Goal: Task Accomplishment & Management: Manage account settings

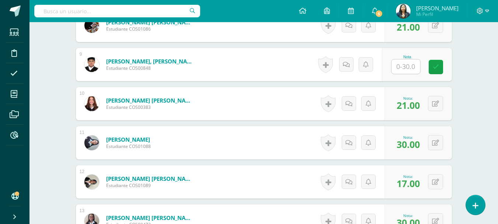
scroll to position [521, 0]
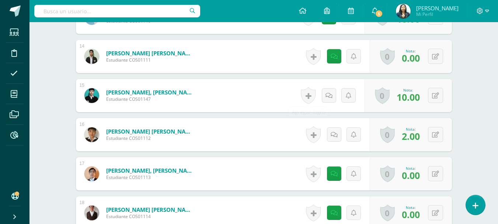
scroll to position [737, 0]
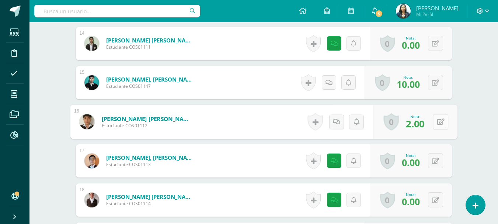
click at [437, 123] on icon at bounding box center [440, 121] width 7 height 6
type input "8"
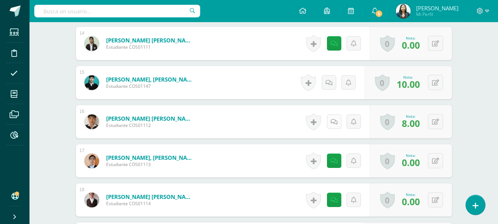
click at [332, 123] on icon at bounding box center [333, 122] width 7 height 6
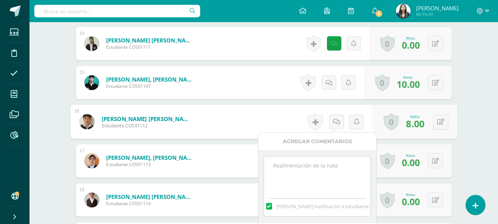
click at [284, 155] on div "Mandar notificación a estudiante" at bounding box center [317, 186] width 118 height 72
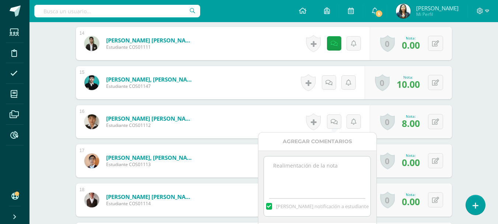
click at [283, 159] on textarea at bounding box center [317, 174] width 106 height 37
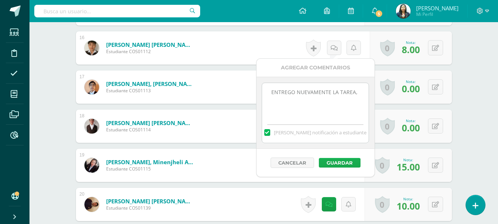
type textarea "ENTREGO NUEVAMENTE LA TAREA,"
click at [346, 162] on button "Guardar" at bounding box center [340, 163] width 42 height 10
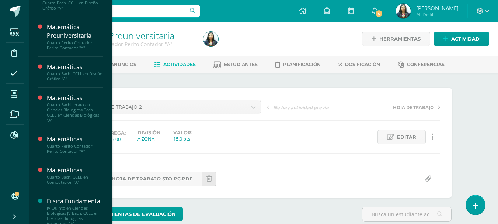
scroll to position [240, 0]
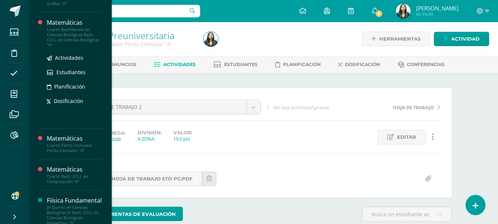
click at [81, 31] on div "Cuarto Bachillerato en Ciencias Biológicas Bach. CCLL en Ciencias Biológicas "A"" at bounding box center [75, 37] width 56 height 21
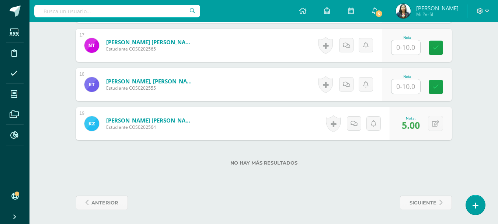
scroll to position [860, 0]
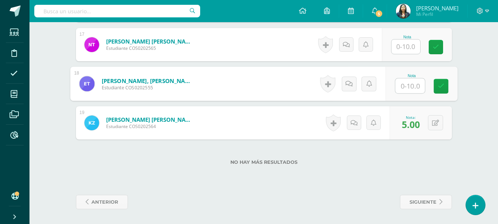
click at [418, 91] on input "text" at bounding box center [409, 85] width 29 height 15
type input "10"
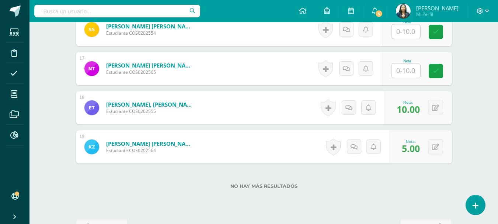
scroll to position [823, 0]
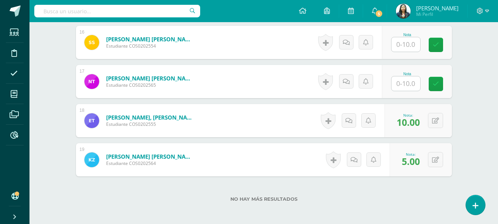
click at [407, 47] on input "text" at bounding box center [405, 44] width 29 height 14
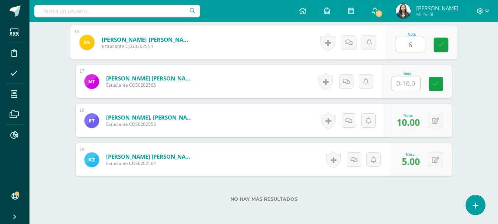
type input "6"
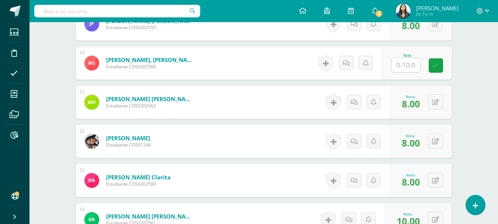
scroll to position [528, 0]
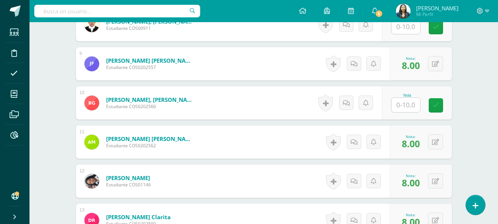
click at [410, 30] on input "text" at bounding box center [405, 27] width 29 height 14
type input "10"
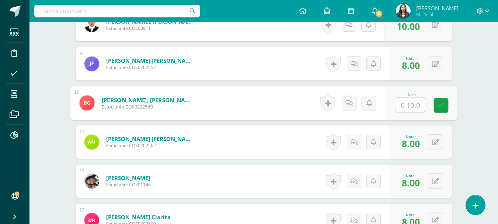
click at [410, 105] on input "text" at bounding box center [409, 105] width 29 height 15
type input "8"
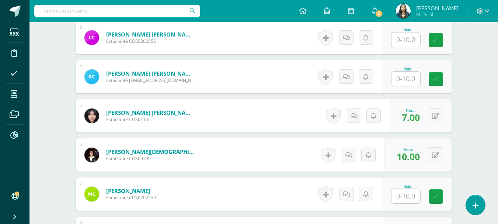
scroll to position [307, 0]
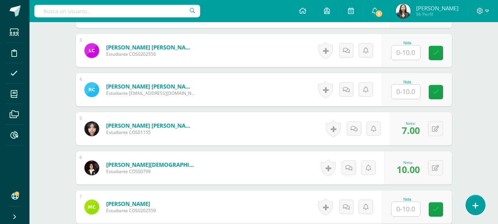
click at [408, 56] on input "text" at bounding box center [405, 52] width 29 height 14
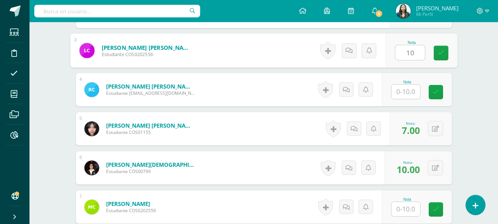
type input "10"
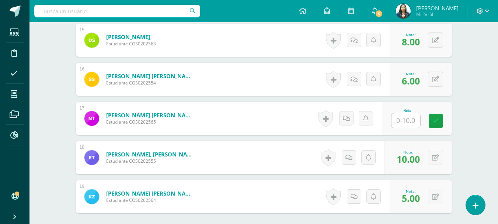
scroll to position [823, 0]
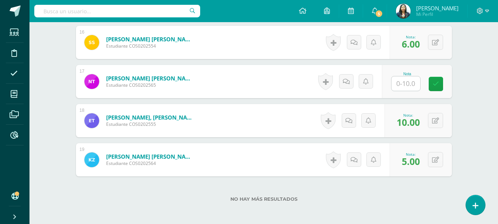
click at [415, 88] on input "text" at bounding box center [405, 83] width 29 height 14
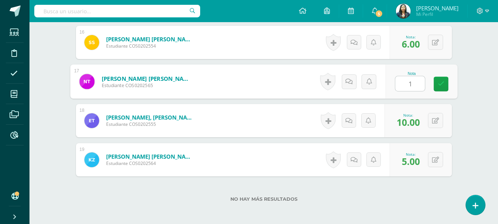
type input "10"
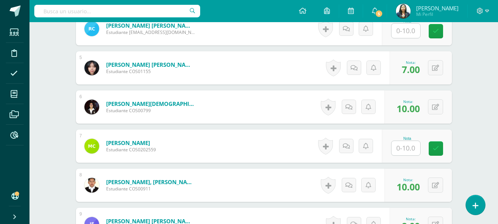
scroll to position [381, 0]
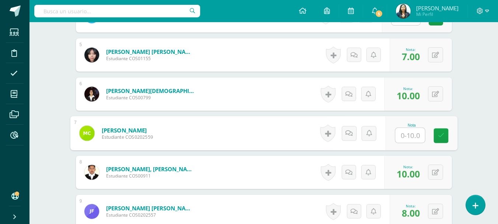
click at [412, 136] on input "text" at bounding box center [409, 135] width 29 height 15
type input "0"
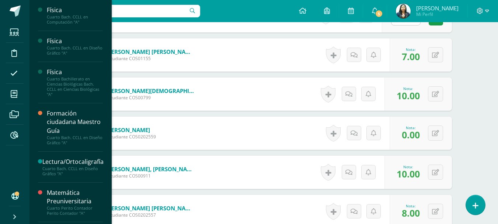
click at [35, 88] on div "Física Cuarto Bach. CCLL en Computación "A" Actividades Estudiantes Planificaci…" at bounding box center [70, 112] width 83 height 224
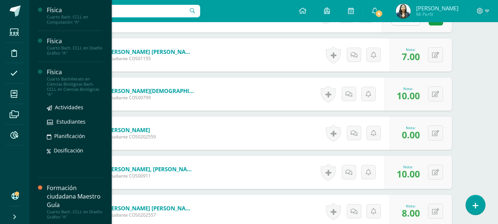
click at [61, 81] on div "Cuarto Bachillerato en Ciencias Biológicas Bach. CCLL en Ciencias Biológicas "A"" at bounding box center [75, 86] width 56 height 21
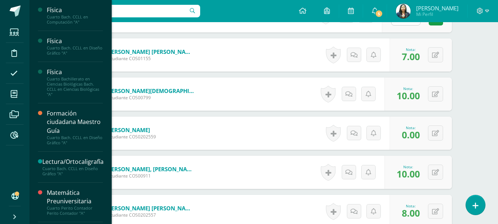
drag, startPoint x: 61, startPoint y: 81, endPoint x: 100, endPoint y: 64, distance: 42.2
click at [60, 83] on div "Cuarto Bachillerato en Ciencias Biológicas Bach. CCLL en Ciencias Biológicas "A"" at bounding box center [75, 86] width 56 height 21
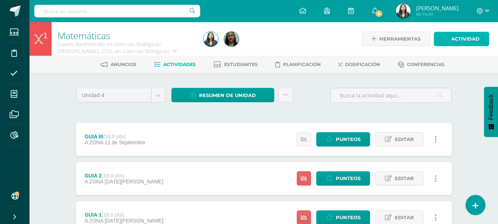
click at [454, 43] on span "Actividad" at bounding box center [465, 39] width 28 height 14
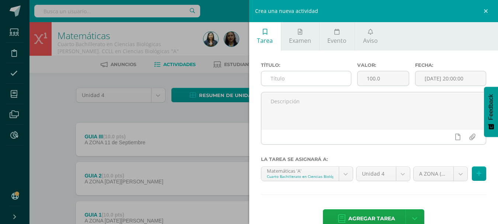
click at [336, 74] on input "text" at bounding box center [306, 78] width 90 height 14
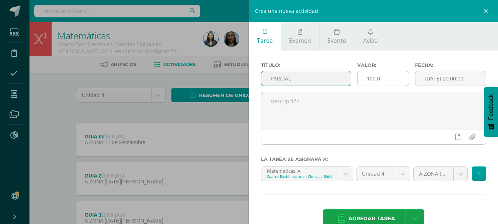
type input "PARCIAL"
click at [368, 77] on input "100.0" at bounding box center [382, 78] width 51 height 14
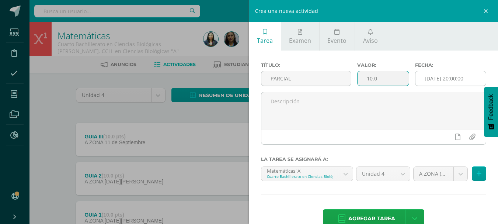
type input "10.0"
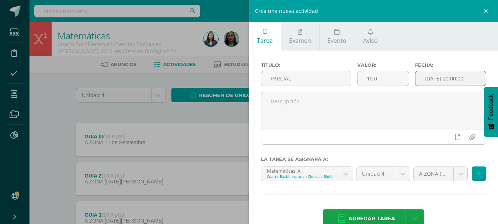
click at [430, 79] on input "[DATE] 20:00:00" at bounding box center [450, 78] width 70 height 14
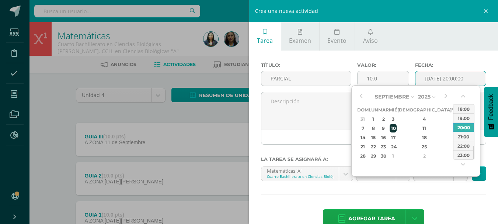
click at [396, 129] on div "10" at bounding box center [392, 128] width 7 height 8
click at [464, 113] on div "08:00" at bounding box center [463, 112] width 21 height 9
type input "2025-09-10 08:00"
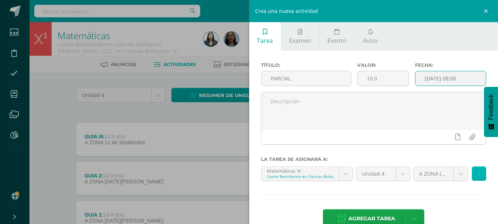
click at [472, 169] on button at bounding box center [479, 173] width 14 height 14
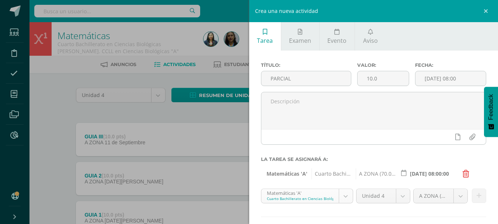
click at [342, 197] on body "Estudiantes Disciplina Asistencia Mis cursos Archivos Reportes Soporte Ayuda Re…" at bounding box center [249, 141] width 498 height 283
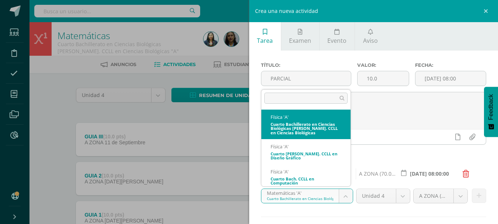
select select "110868"
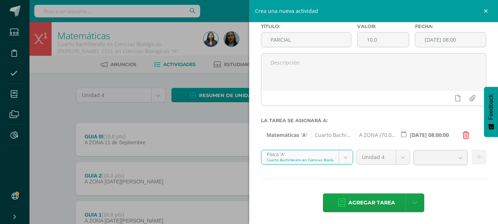
scroll to position [39, 0]
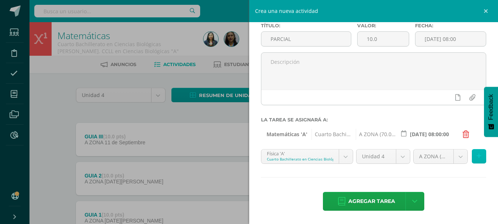
click at [475, 150] on button at bounding box center [479, 156] width 14 height 14
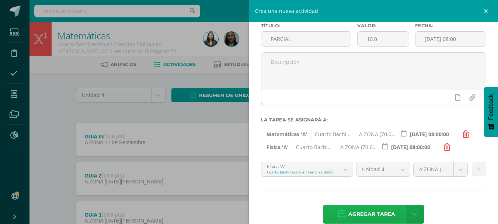
click at [384, 213] on span "Agregar tarea" at bounding box center [371, 214] width 47 height 18
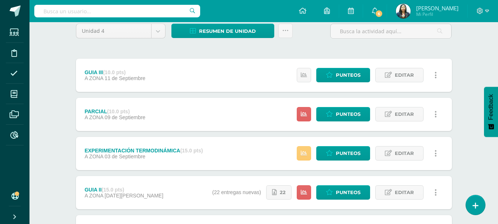
scroll to position [74, 0]
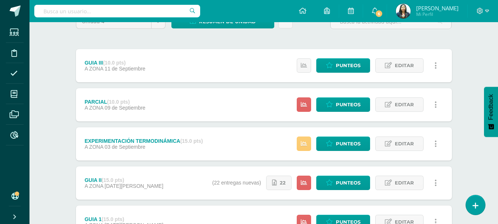
click at [312, 109] on div "Estatus de Actividad: 30 Estudiantes sin calificar 0 Estudiantes con cero Media…" at bounding box center [369, 104] width 166 height 33
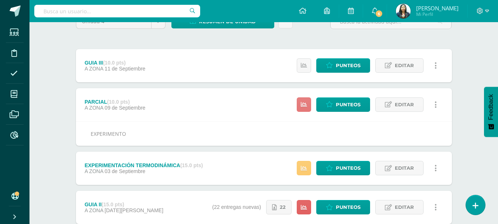
click at [307, 106] on icon at bounding box center [304, 104] width 6 height 6
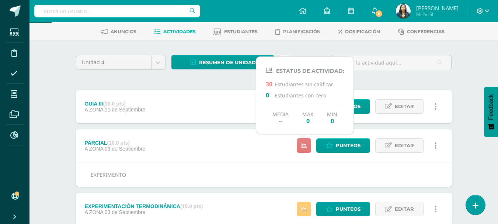
scroll to position [0, 0]
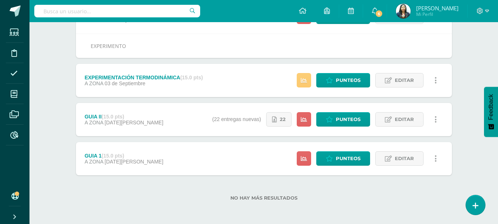
scroll to position [162, 0]
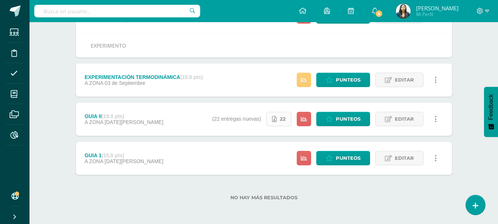
click at [280, 121] on link "22" at bounding box center [278, 119] width 25 height 14
click at [304, 118] on icon at bounding box center [304, 119] width 6 height 6
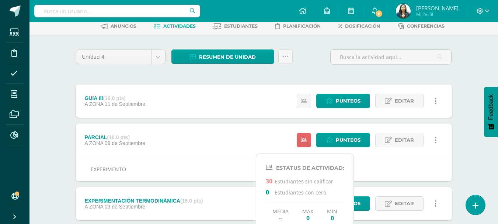
scroll to position [111, 0]
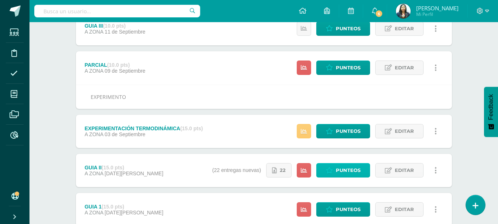
click at [329, 172] on icon at bounding box center [329, 170] width 7 height 6
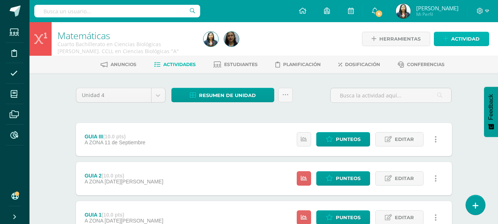
click at [452, 37] on span "Actividad" at bounding box center [465, 39] width 28 height 14
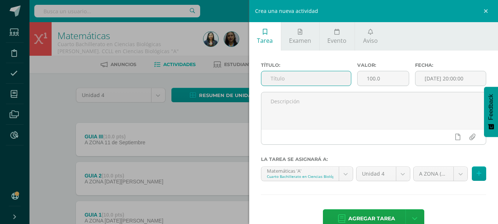
click at [328, 75] on input "text" at bounding box center [306, 78] width 90 height 14
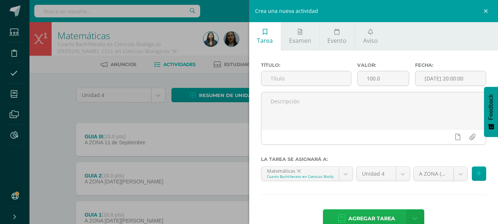
click at [384, 211] on span "Agregar tarea" at bounding box center [371, 218] width 47 height 18
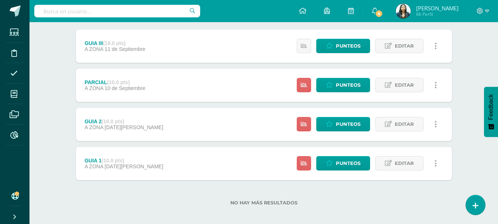
scroll to position [98, 0]
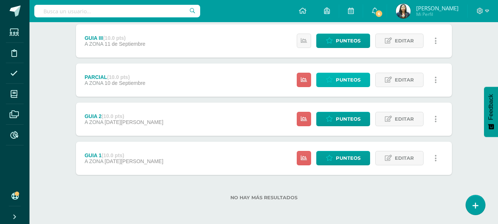
click at [349, 78] on span "Punteos" at bounding box center [348, 80] width 25 height 14
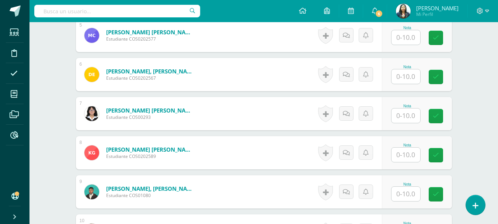
scroll to position [406, 0]
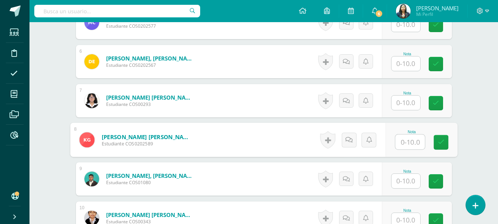
click at [404, 141] on input "text" at bounding box center [409, 141] width 29 height 15
type input "8"
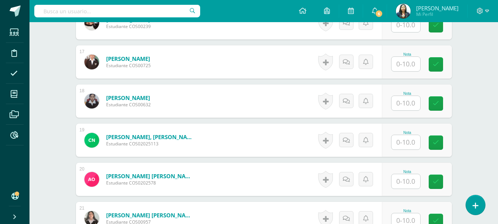
scroll to position [848, 0]
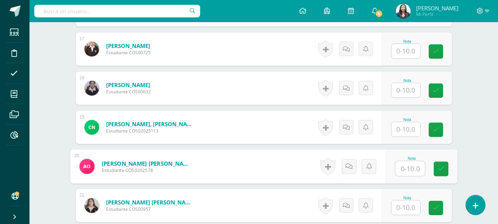
click at [400, 168] on input "text" at bounding box center [409, 168] width 29 height 15
type input "8"
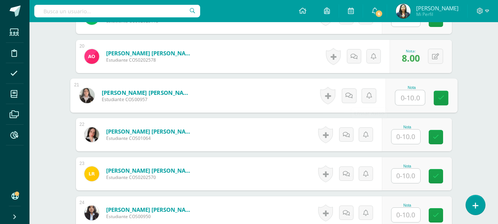
scroll to position [959, 0]
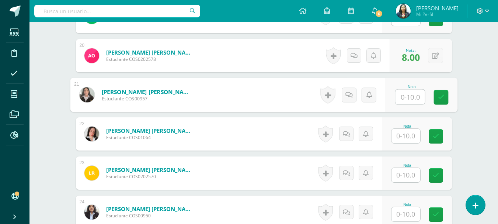
click at [416, 137] on input "text" at bounding box center [405, 136] width 29 height 14
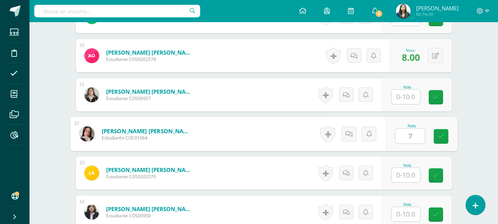
type input "7"
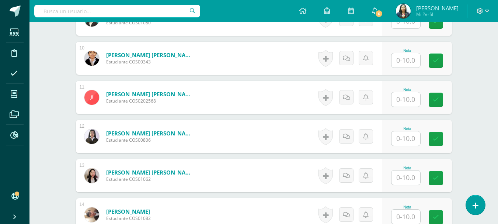
scroll to position [554, 0]
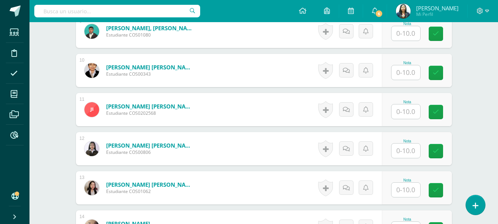
click at [411, 111] on input "text" at bounding box center [405, 111] width 29 height 14
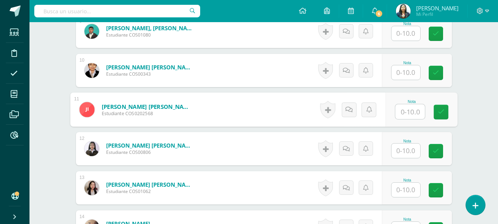
type input "8"
type input "7"
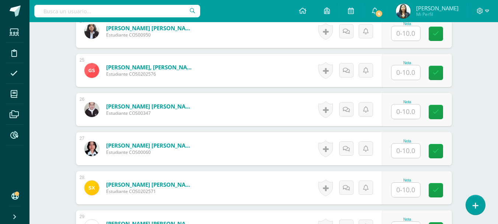
scroll to position [1143, 0]
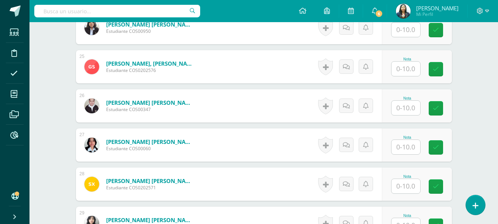
click at [409, 143] on input "text" at bounding box center [405, 147] width 29 height 14
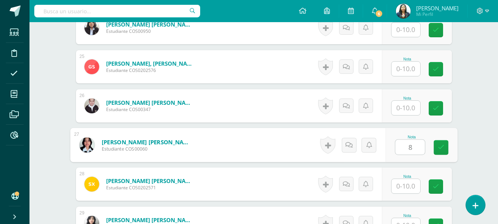
type input "8"
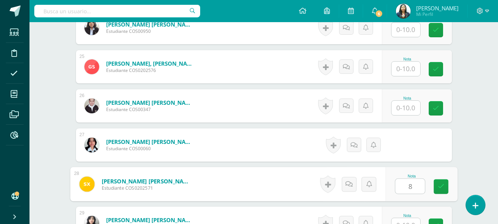
type input "8"
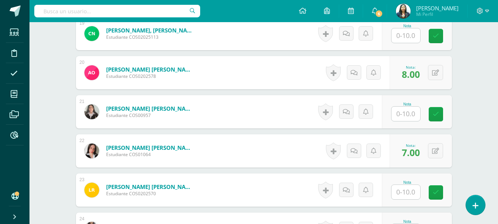
scroll to position [931, 0]
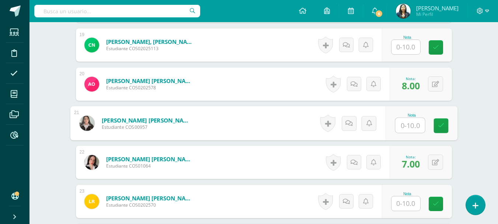
click at [403, 124] on input "text" at bounding box center [409, 125] width 29 height 15
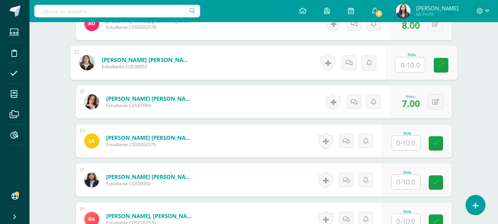
scroll to position [1004, 0]
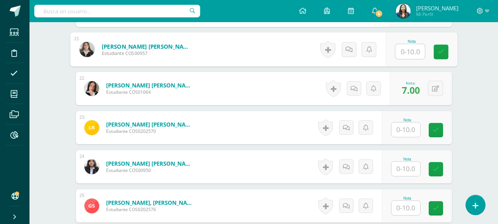
type input "8"
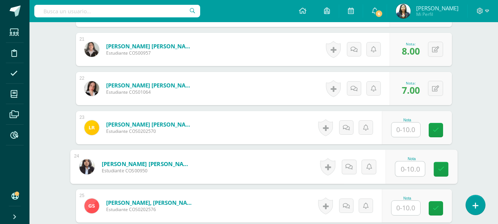
click at [416, 172] on input "text" at bounding box center [409, 168] width 29 height 15
type input "8"
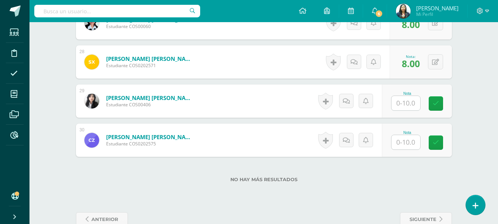
scroll to position [1283, 0]
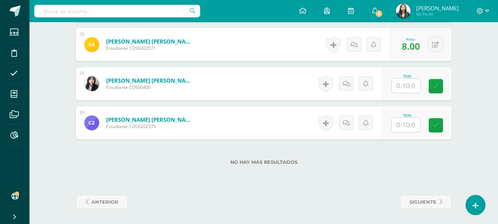
click at [407, 82] on input "text" at bounding box center [405, 85] width 29 height 14
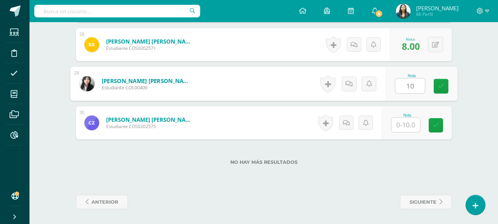
type input "10"
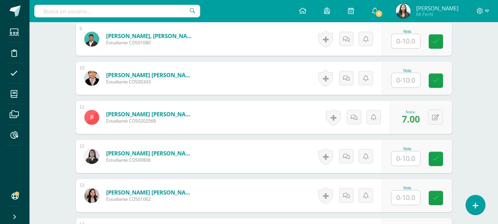
scroll to position [546, 0]
click at [400, 87] on div "Nota" at bounding box center [417, 78] width 70 height 33
click at [400, 85] on input "text" at bounding box center [405, 80] width 29 height 14
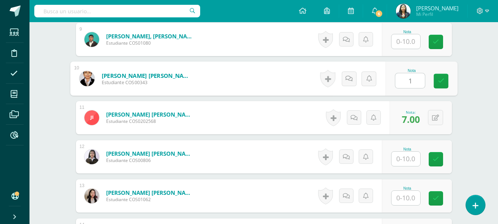
type input "10"
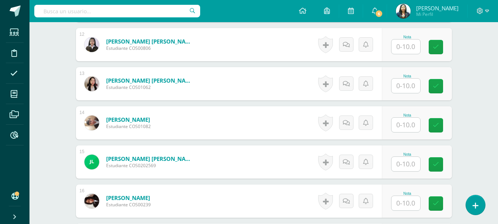
scroll to position [693, 0]
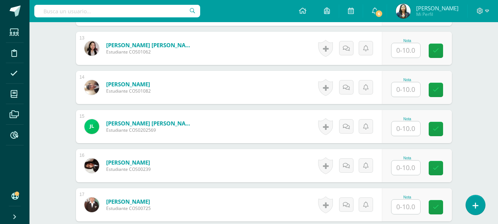
click at [392, 124] on div "Nota" at bounding box center [417, 126] width 70 height 33
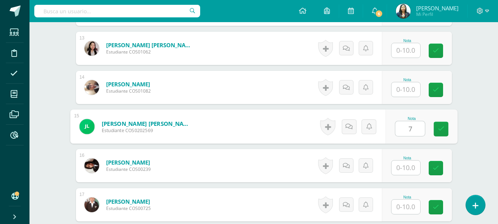
type input "7"
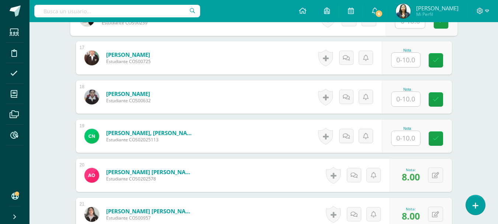
scroll to position [840, 0]
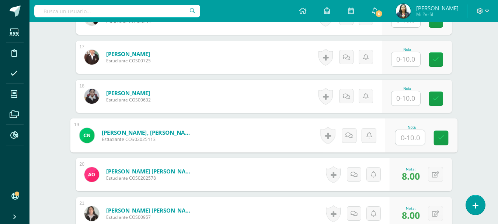
click at [400, 132] on input "text" at bounding box center [409, 137] width 29 height 15
type input "7"
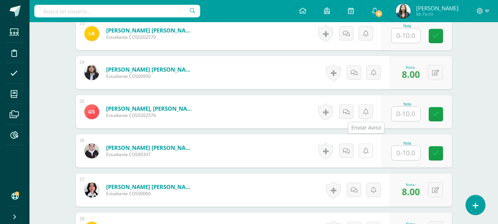
scroll to position [1061, 0]
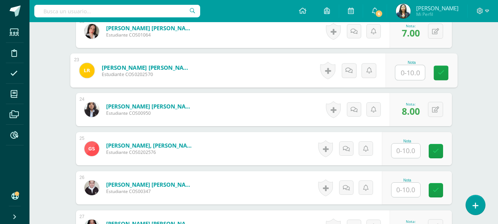
click at [409, 78] on input "text" at bounding box center [409, 72] width 29 height 15
type input "6"
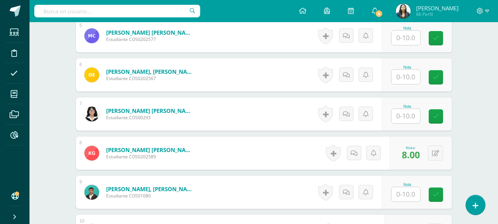
scroll to position [398, 0]
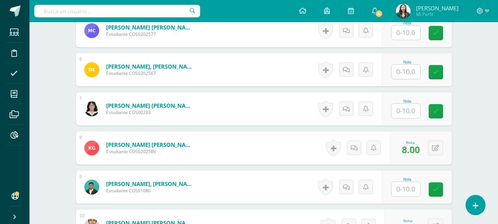
click at [401, 70] on input "text" at bounding box center [405, 71] width 29 height 14
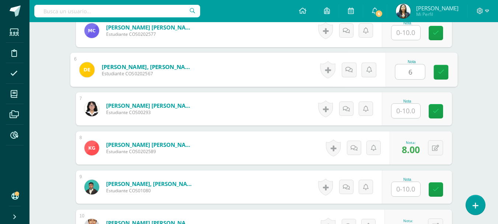
type input "6"
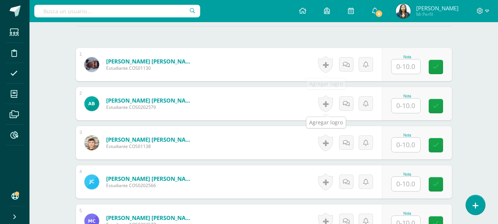
scroll to position [140, 0]
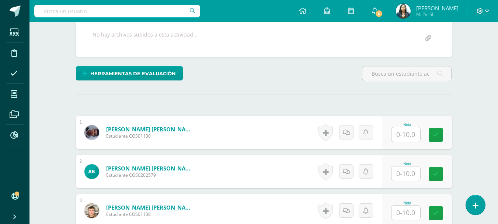
click at [407, 134] on input "text" at bounding box center [405, 134] width 29 height 14
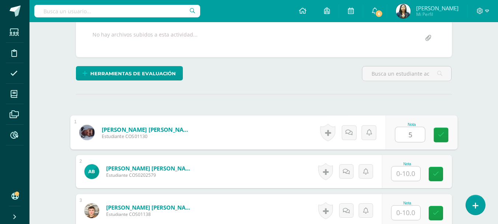
type input "5"
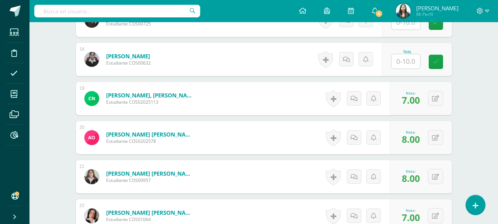
scroll to position [1098, 0]
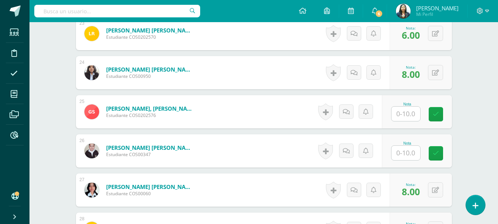
click at [415, 113] on input "text" at bounding box center [405, 113] width 29 height 14
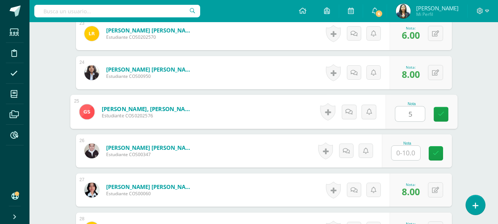
type input "5"
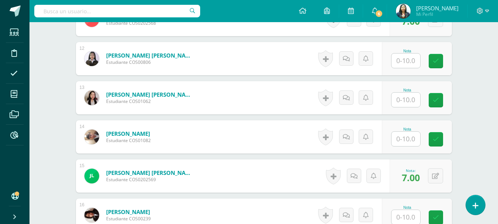
scroll to position [693, 0]
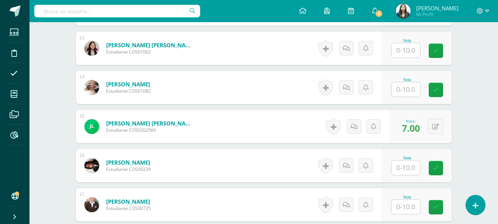
click at [405, 55] on input "text" at bounding box center [405, 50] width 29 height 14
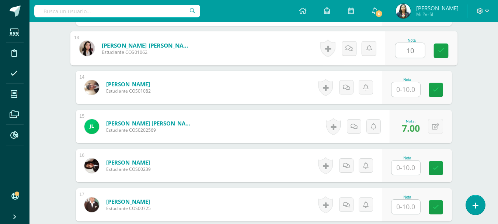
type input "10"
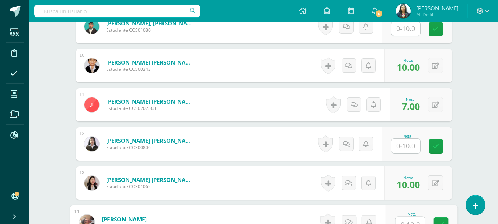
scroll to position [546, 0]
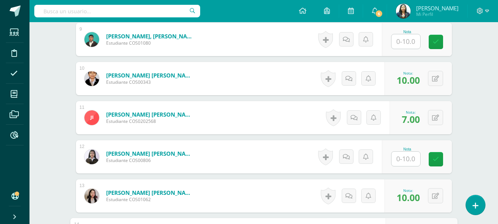
click at [422, 157] on div "Nota" at bounding box center [407, 156] width 32 height 19
click at [412, 159] on input "text" at bounding box center [405, 158] width 29 height 14
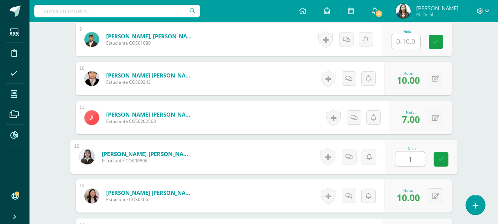
type input "10"
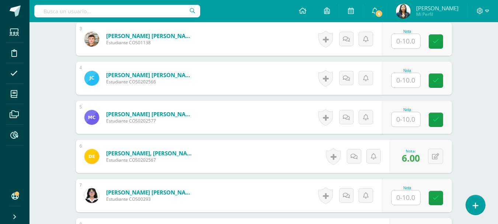
scroll to position [325, 0]
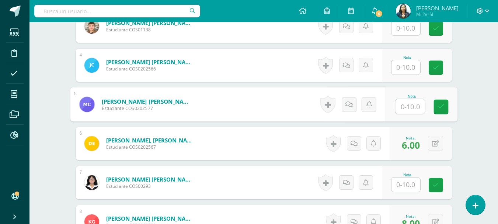
click at [405, 104] on input "text" at bounding box center [409, 106] width 29 height 15
type input "6"
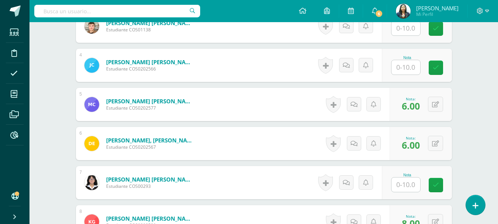
click at [407, 69] on input "text" at bounding box center [405, 67] width 29 height 14
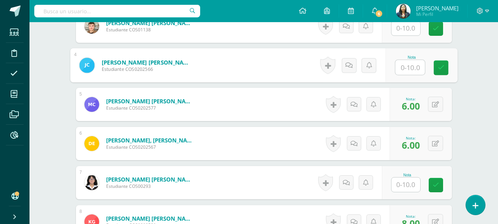
type input "6"
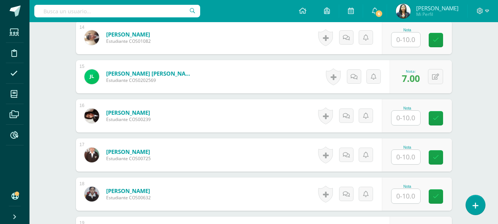
scroll to position [730, 0]
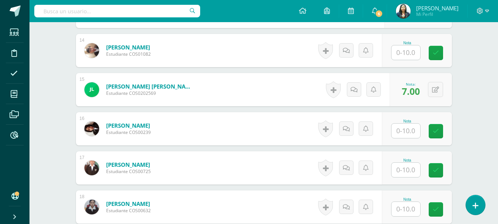
click at [403, 62] on div "Nota" at bounding box center [417, 50] width 70 height 33
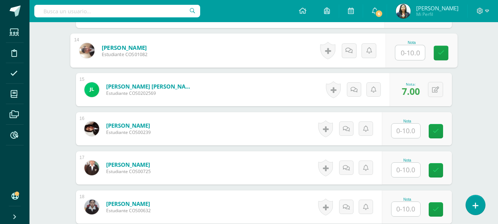
click at [407, 53] on input "text" at bounding box center [409, 52] width 29 height 15
type input "8"
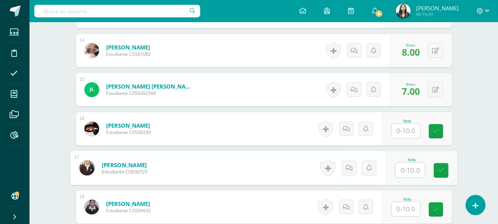
click at [407, 165] on input "text" at bounding box center [409, 169] width 29 height 15
type input "8"
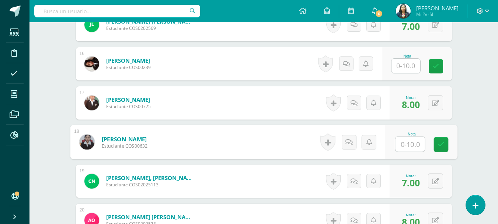
scroll to position [840, 0]
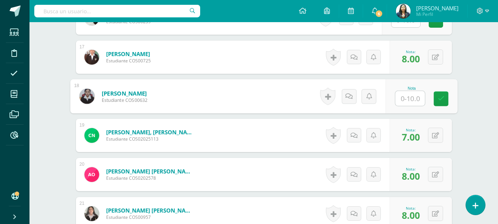
click at [412, 98] on input "text" at bounding box center [409, 98] width 29 height 15
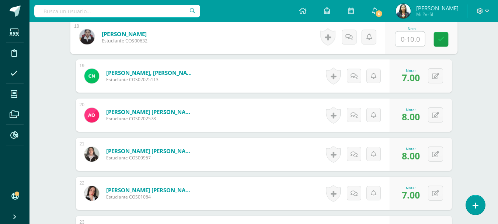
scroll to position [877, 0]
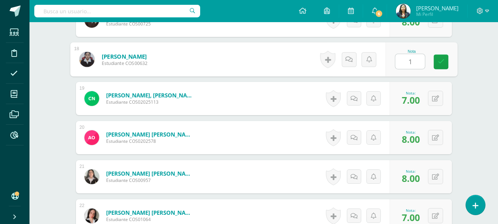
type input "10"
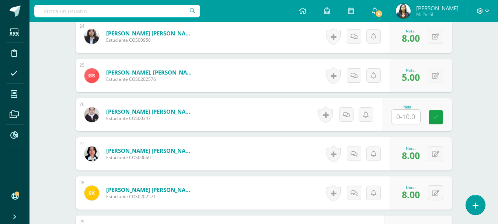
scroll to position [1135, 0]
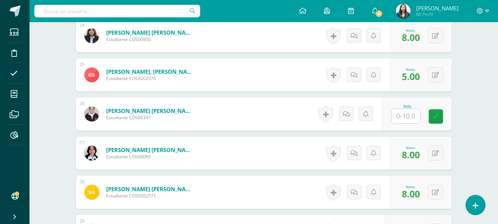
click at [416, 118] on input "text" at bounding box center [405, 116] width 29 height 14
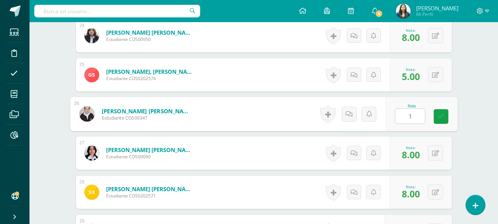
type input "10"
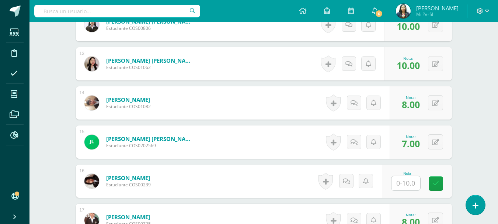
scroll to position [767, 0]
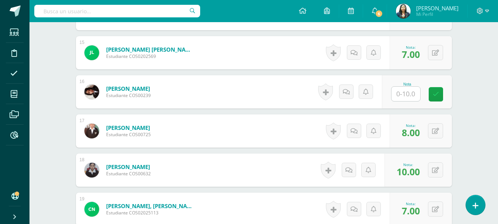
click at [404, 89] on input "text" at bounding box center [405, 94] width 29 height 14
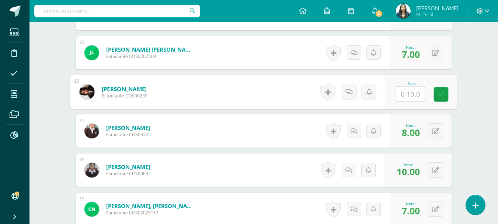
type input "8"
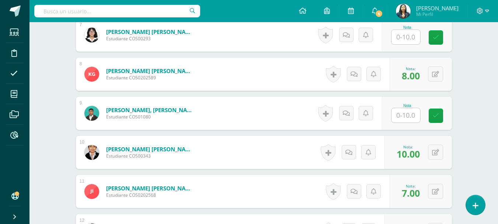
scroll to position [398, 0]
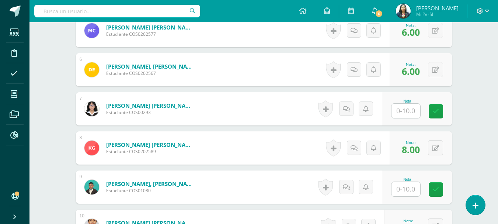
click at [404, 106] on input "text" at bounding box center [405, 111] width 29 height 14
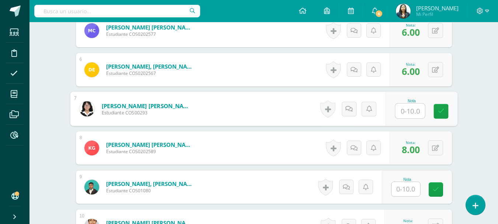
type input "8"
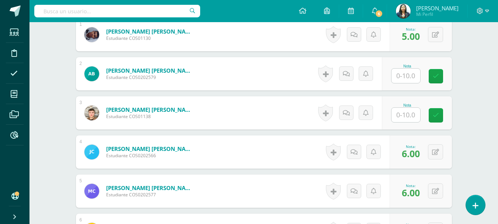
scroll to position [251, 0]
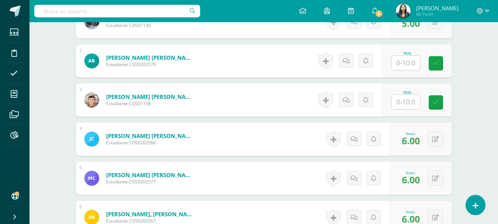
click at [413, 63] on input "text" at bounding box center [405, 63] width 29 height 14
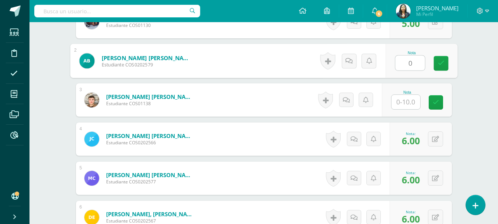
type input "0"
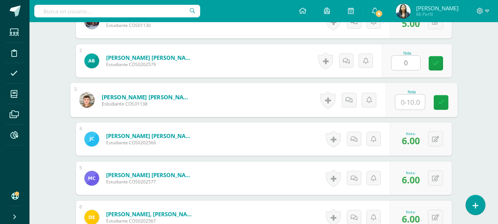
type input "0"
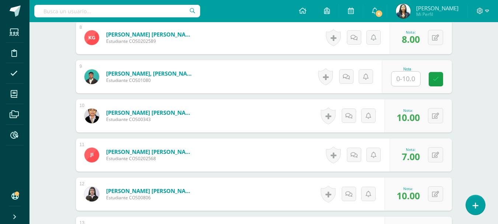
scroll to position [509, 0]
click at [404, 86] on div "Nota" at bounding box center [417, 76] width 70 height 33
click at [407, 77] on input "text" at bounding box center [405, 78] width 29 height 14
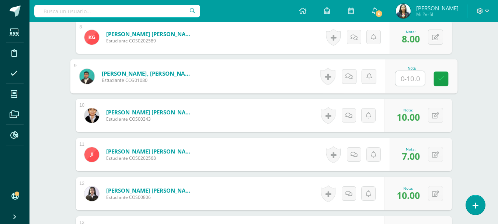
type input "0"
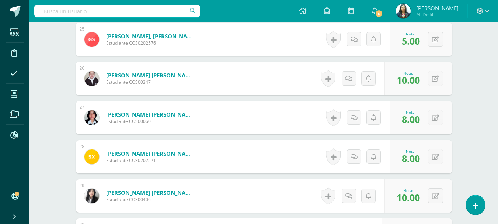
scroll to position [1246, 0]
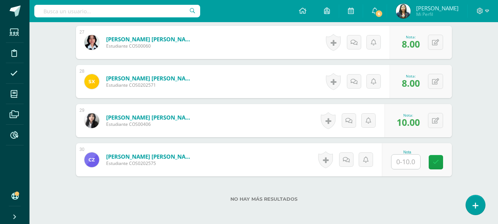
click at [406, 158] on input "text" at bounding box center [405, 161] width 29 height 14
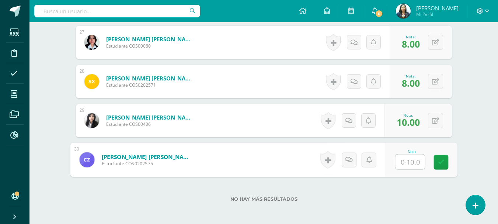
type input "0"
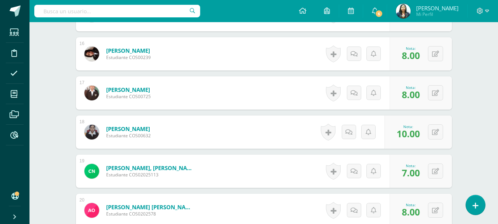
scroll to position [730, 0]
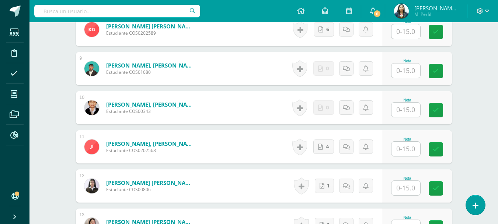
scroll to position [590, 0]
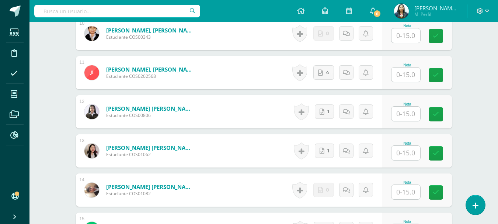
click at [396, 109] on input "text" at bounding box center [405, 113] width 29 height 14
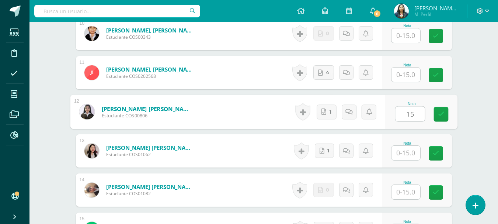
scroll to position [591, 0]
type input "15"
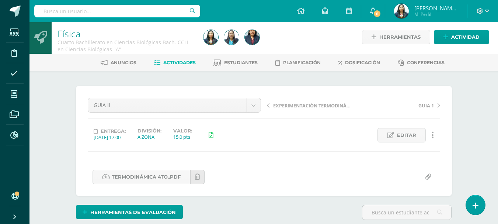
scroll to position [0, 0]
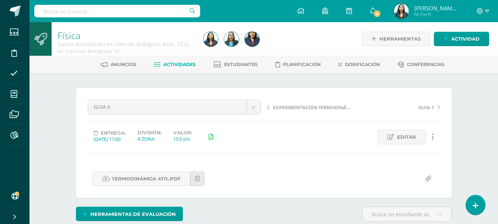
click at [265, 106] on div "EXPERIMENTACIÓN TERMODINÁMICA GUIA 1" at bounding box center [353, 109] width 179 height 21
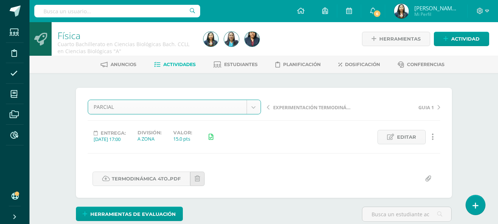
select select "/dashboard/teacher/grade-activity/124085/"
click at [196, 157] on div "PARCIAL GUIA III PARCIAL EXPERIMENTACIÓN TERMODINÁMICA GUIA II GUIA 1 EXPERIMEN…" at bounding box center [264, 142] width 352 height 86
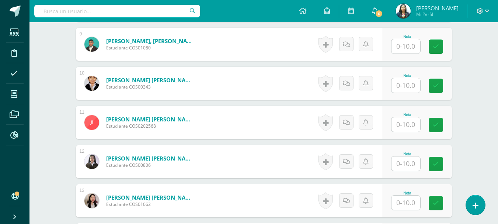
scroll to position [580, 0]
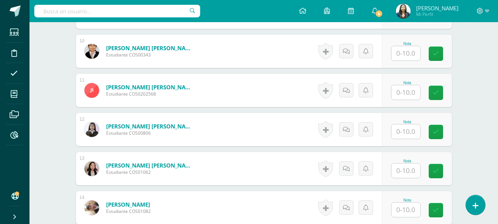
click at [417, 132] on input "text" at bounding box center [405, 131] width 29 height 14
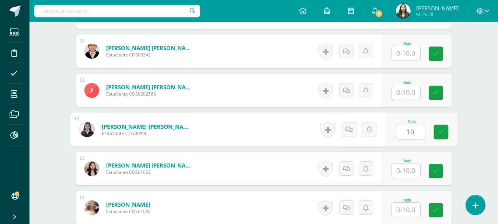
type input "10"
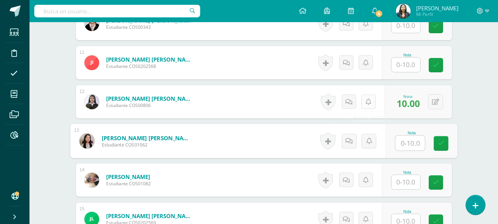
scroll to position [654, 0]
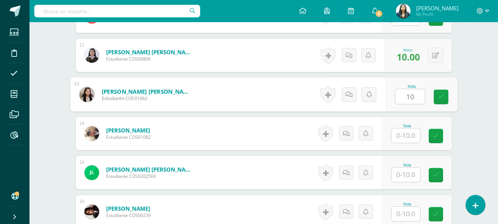
type input "10"
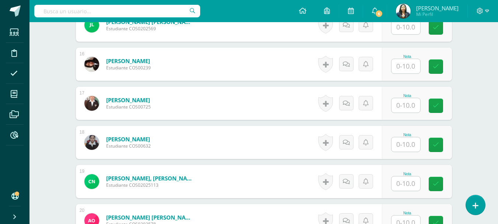
scroll to position [838, 0]
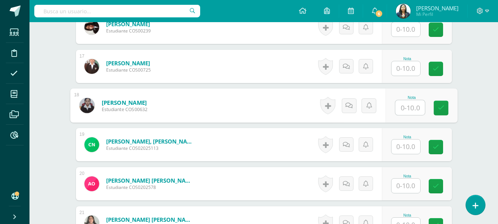
click at [401, 108] on input "text" at bounding box center [409, 107] width 29 height 15
type input "10"
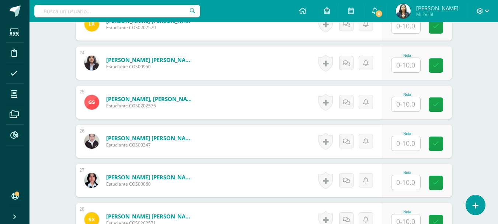
scroll to position [1068, 0]
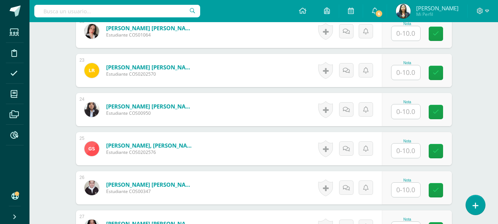
click at [397, 111] on input "text" at bounding box center [405, 111] width 29 height 14
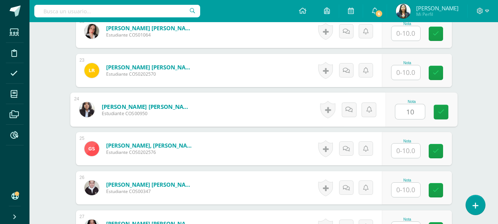
type input "10"
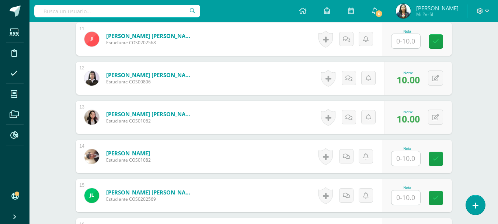
scroll to position [626, 0]
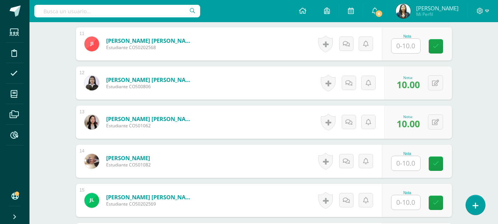
click at [400, 45] on input "text" at bounding box center [405, 46] width 29 height 14
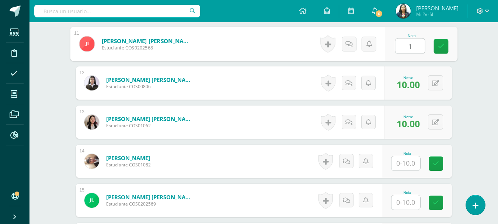
type input "10"
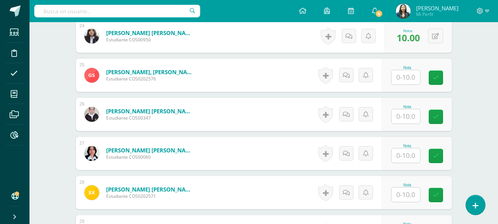
scroll to position [1142, 0]
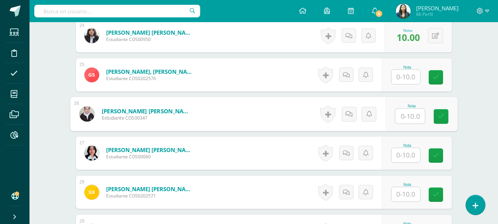
click at [407, 120] on input "text" at bounding box center [409, 116] width 29 height 15
type input "10"
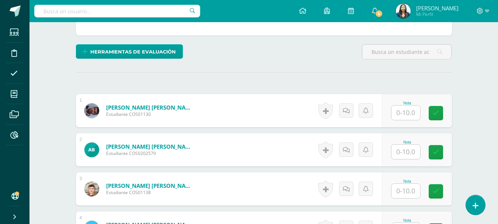
scroll to position [147, 0]
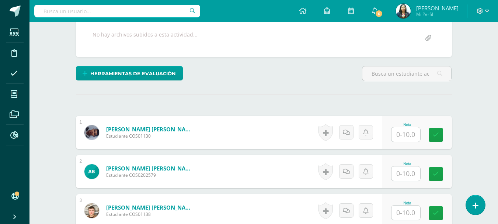
click at [405, 144] on div "Nota" at bounding box center [417, 132] width 70 height 33
click at [406, 139] on input "text" at bounding box center [405, 134] width 29 height 14
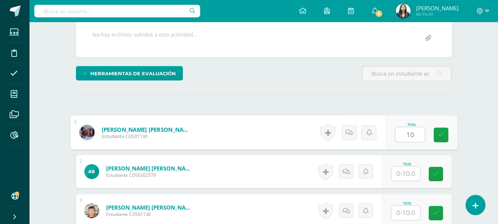
type input "10"
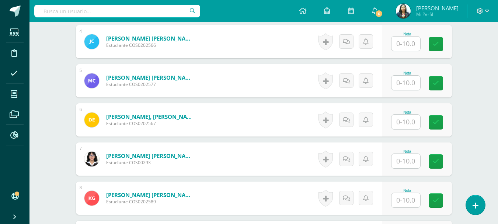
scroll to position [368, 0]
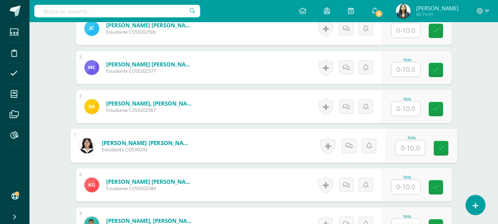
click at [407, 153] on input "text" at bounding box center [409, 147] width 29 height 15
type input "10"
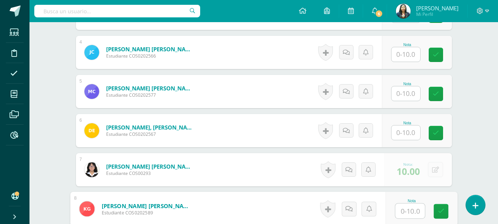
scroll to position [332, 0]
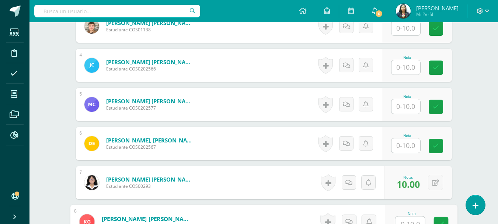
click at [403, 67] on input "text" at bounding box center [405, 67] width 29 height 14
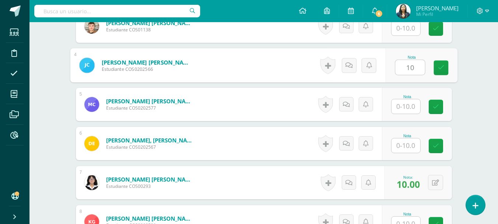
type input "10"
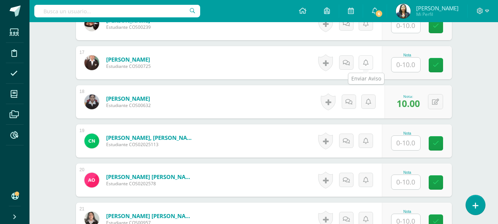
scroll to position [737, 0]
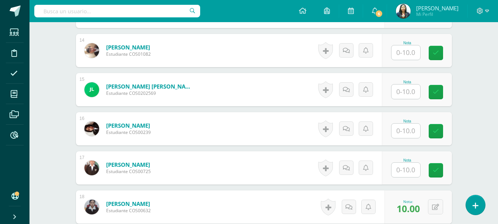
click at [401, 127] on input "text" at bounding box center [405, 130] width 29 height 14
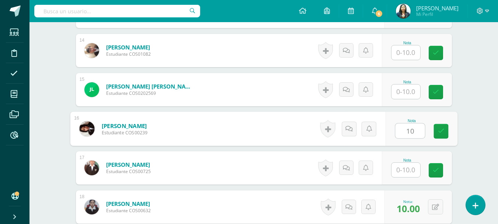
type input "10"
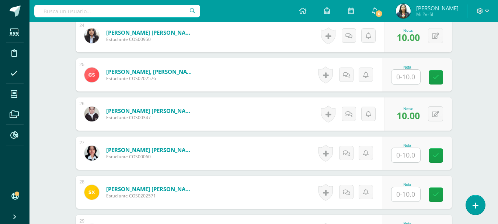
scroll to position [1290, 0]
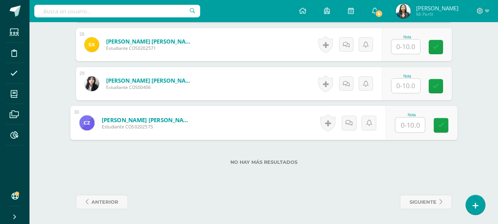
click at [412, 130] on input "text" at bounding box center [409, 125] width 29 height 15
type input "9"
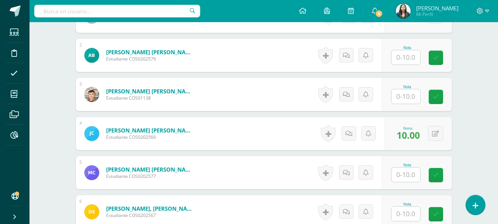
scroll to position [221, 0]
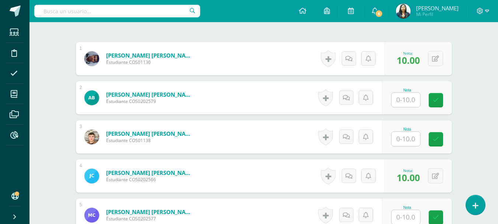
click at [404, 102] on input "text" at bounding box center [405, 99] width 29 height 14
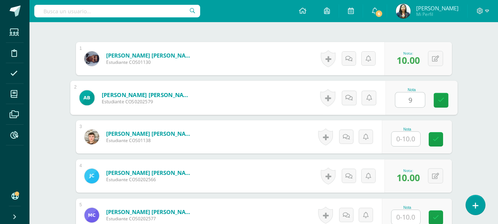
type input "9"
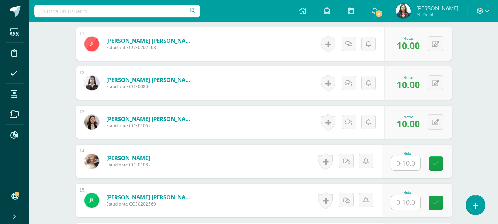
scroll to position [737, 0]
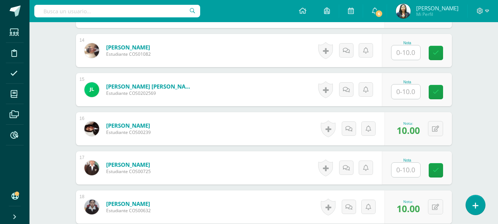
click at [404, 55] on input "text" at bounding box center [405, 52] width 29 height 14
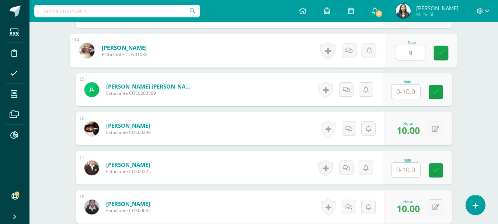
type input "9"
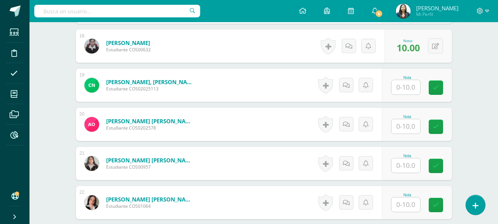
scroll to position [921, 0]
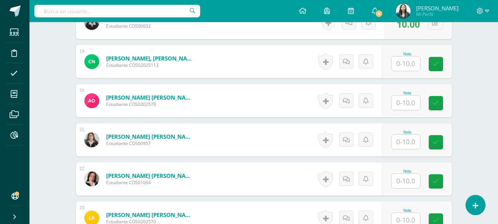
click at [403, 144] on input "text" at bounding box center [405, 141] width 29 height 14
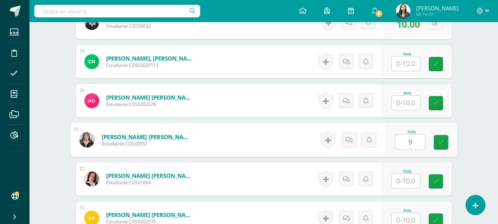
type input "9"
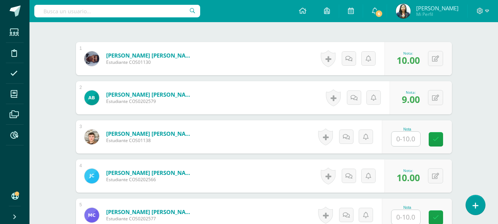
scroll to position [295, 0]
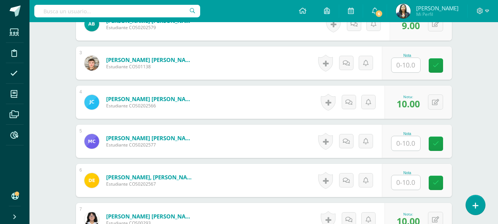
drag, startPoint x: 413, startPoint y: 67, endPoint x: 409, endPoint y: 59, distance: 9.4
click at [413, 66] on input "text" at bounding box center [405, 65] width 29 height 14
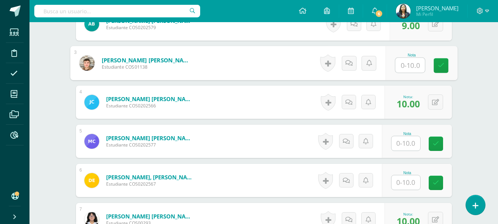
type input "0"
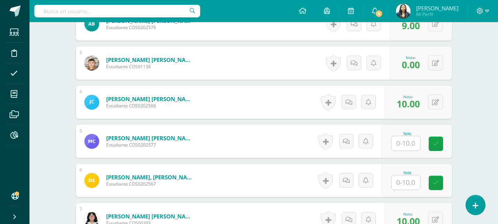
click at [399, 147] on input "text" at bounding box center [405, 143] width 29 height 14
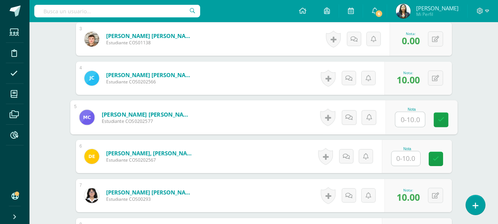
scroll to position [332, 0]
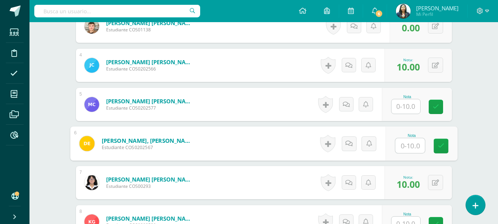
click at [408, 139] on input "text" at bounding box center [409, 145] width 29 height 15
click at [408, 143] on input "text" at bounding box center [409, 145] width 29 height 15
drag, startPoint x: 416, startPoint y: 140, endPoint x: 467, endPoint y: 83, distance: 77.0
click at [410, 145] on input "text" at bounding box center [409, 145] width 29 height 15
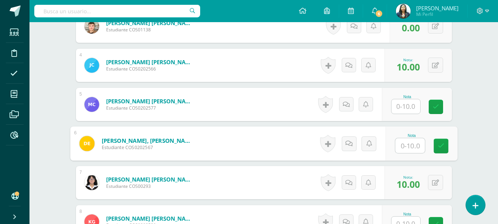
type input "8"
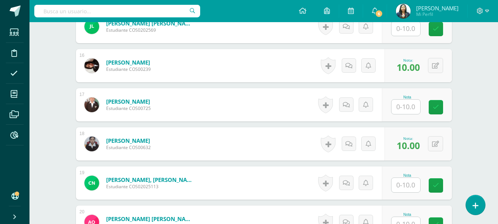
scroll to position [847, 0]
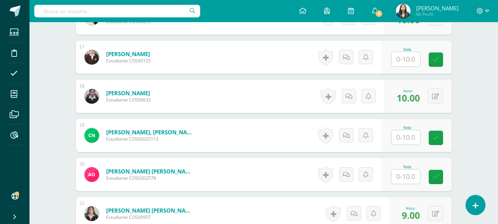
click at [401, 172] on input "text" at bounding box center [405, 176] width 29 height 14
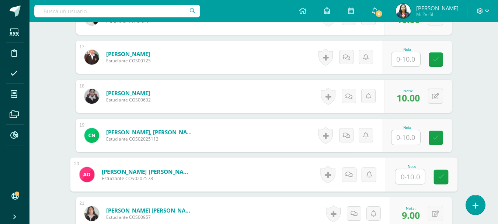
type input "8"
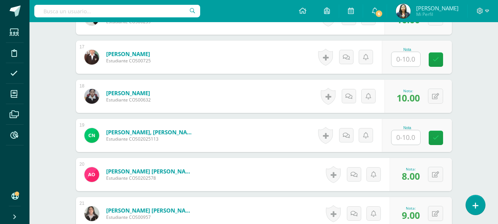
click at [407, 139] on input "text" at bounding box center [405, 137] width 29 height 14
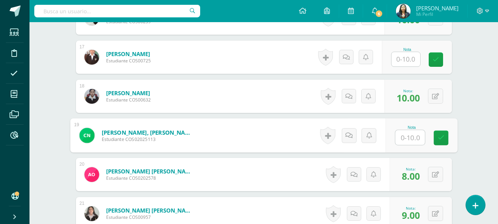
type input "8"
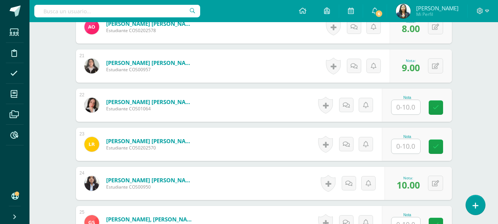
scroll to position [1032, 0]
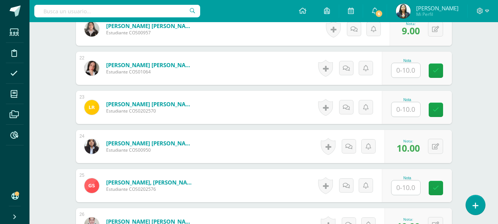
click at [405, 108] on input "text" at bounding box center [405, 109] width 29 height 14
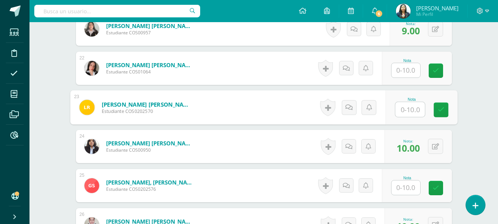
type input "8"
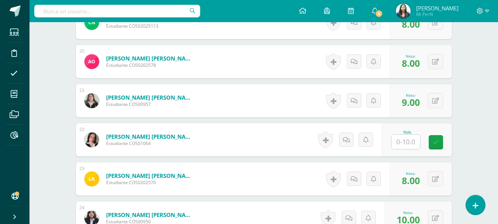
scroll to position [958, 0]
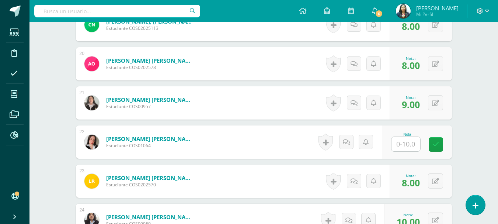
click at [408, 140] on input "text" at bounding box center [405, 144] width 29 height 14
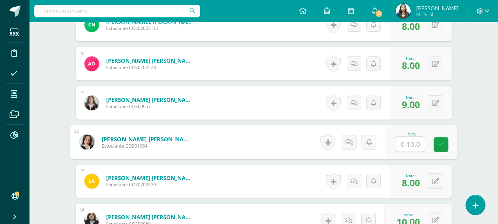
type input "8"
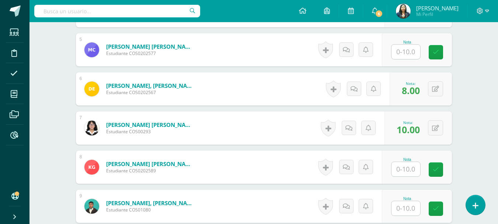
scroll to position [490, 0]
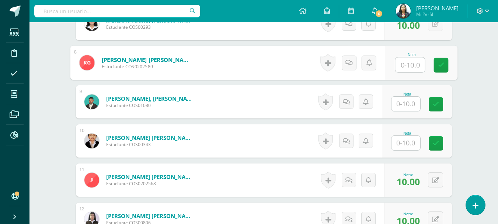
click at [402, 66] on input "text" at bounding box center [409, 64] width 29 height 15
type input "7"
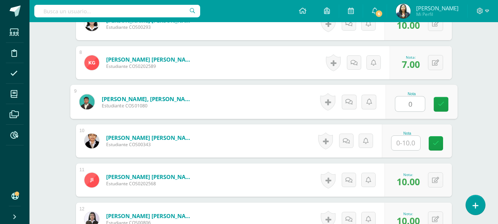
type input "0"
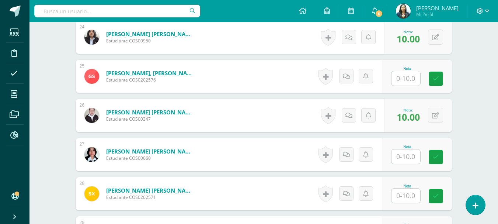
scroll to position [1154, 0]
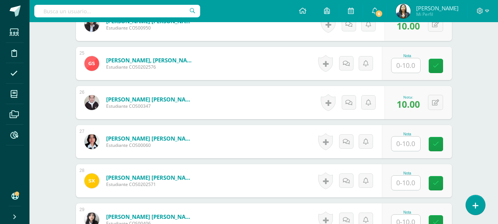
click at [395, 145] on input "text" at bounding box center [405, 143] width 29 height 14
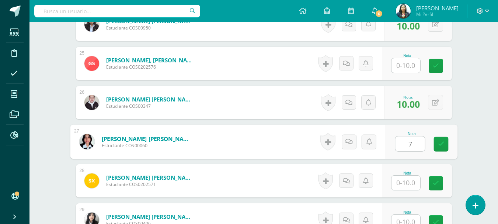
type input "7"
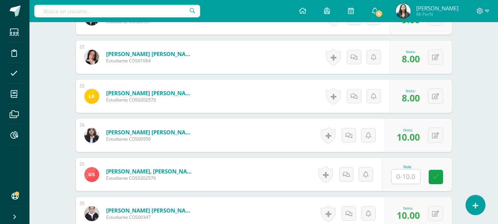
scroll to position [1190, 0]
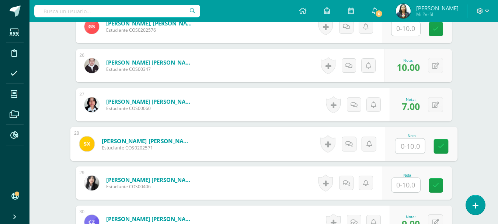
click at [401, 146] on input "text" at bounding box center [409, 146] width 29 height 15
type input "7"
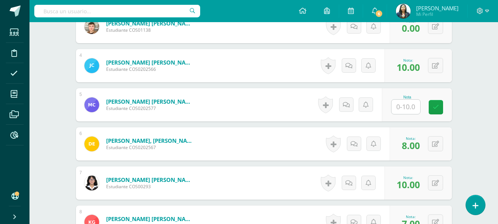
scroll to position [332, 0]
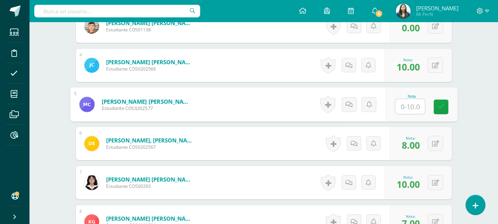
click at [411, 105] on input "text" at bounding box center [409, 106] width 29 height 15
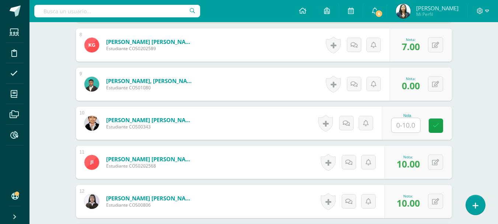
scroll to position [553, 0]
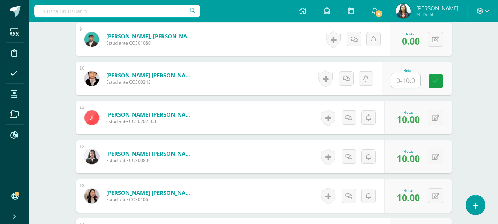
click at [412, 84] on input "text" at bounding box center [405, 80] width 29 height 14
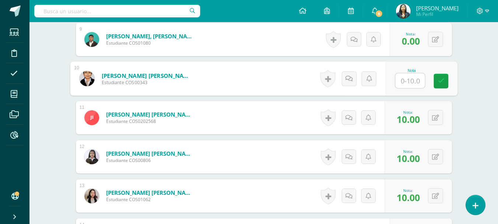
type input "5"
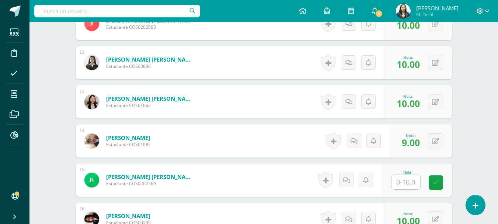
scroll to position [737, 0]
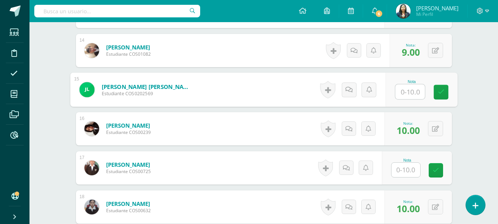
click at [409, 87] on input "text" at bounding box center [409, 91] width 29 height 15
type input "5"
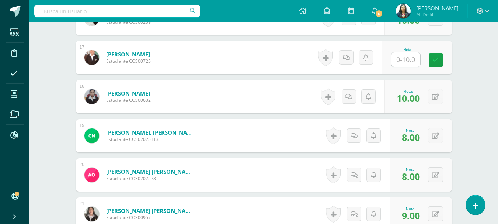
scroll to position [847, 0]
click at [404, 60] on input "text" at bounding box center [405, 59] width 29 height 14
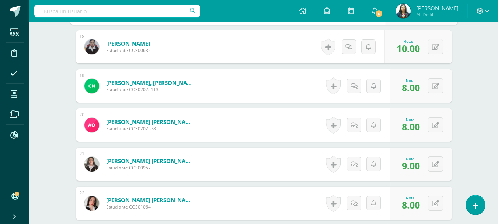
scroll to position [774, 0]
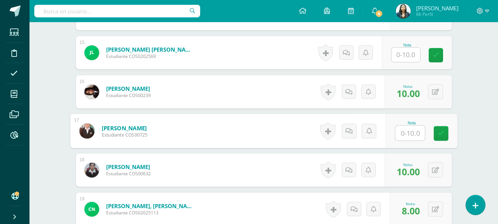
type input "0"
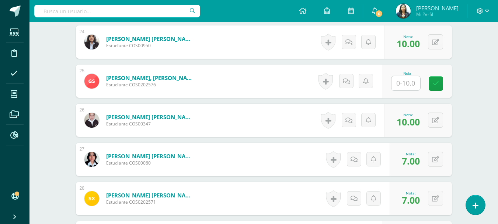
scroll to position [1142, 0]
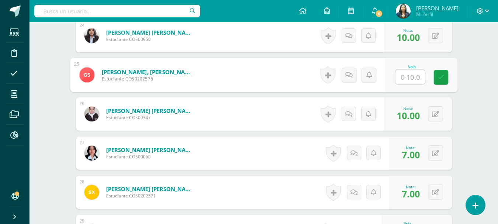
click at [407, 80] on input "text" at bounding box center [409, 77] width 29 height 15
type input "5"
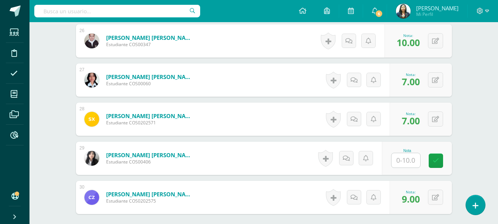
scroll to position [1216, 0]
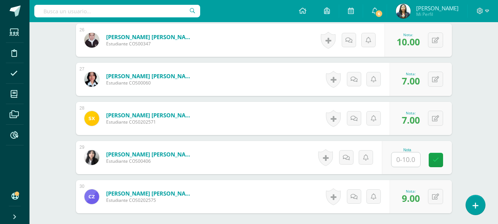
click at [407, 157] on input "text" at bounding box center [405, 159] width 29 height 14
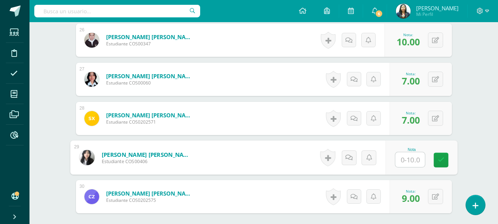
type input "5"
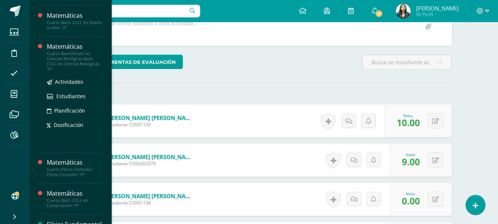
scroll to position [217, 0]
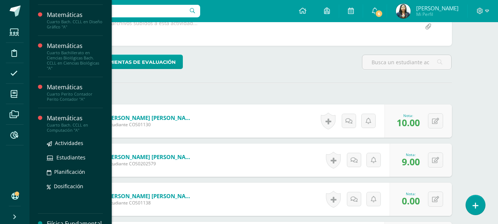
click at [63, 129] on div "Cuarto Bach. CCLL en Computación "A"" at bounding box center [75, 127] width 56 height 10
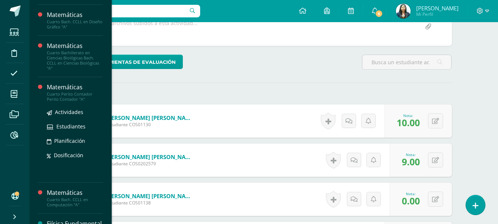
drag, startPoint x: 62, startPoint y: 128, endPoint x: 67, endPoint y: 107, distance: 21.3
click at [62, 197] on div "Cuarto Bach. CCLL en Computación "A"" at bounding box center [75, 202] width 56 height 10
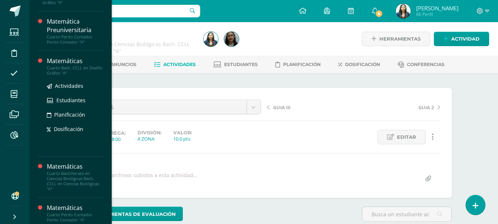
scroll to position [184, 0]
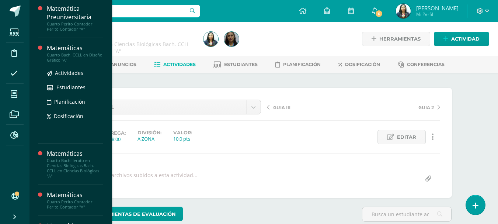
click at [69, 67] on div "Actividades Estudiantes Planificación Dosificación" at bounding box center [75, 100] width 56 height 74
click at [70, 60] on div "Cuarto Bach. CCLL en Diseño Gráfico "A"" at bounding box center [75, 57] width 56 height 10
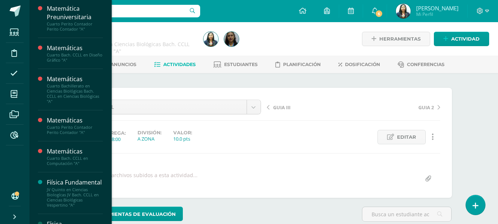
drag, startPoint x: 70, startPoint y: 60, endPoint x: 128, endPoint y: 24, distance: 68.2
click at [70, 60] on div "Cuarto Bach. CCLL en Diseño Gráfico "A"" at bounding box center [75, 57] width 56 height 10
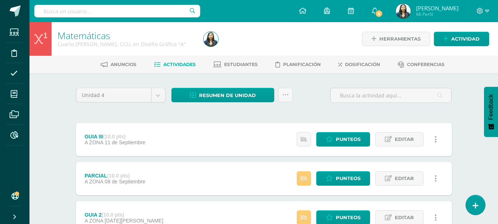
scroll to position [74, 0]
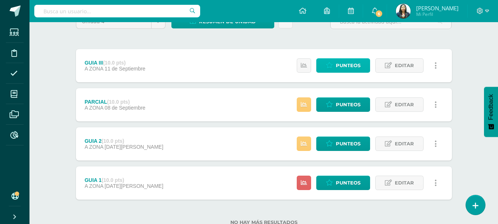
click at [337, 67] on span "Punteos" at bounding box center [348, 66] width 25 height 14
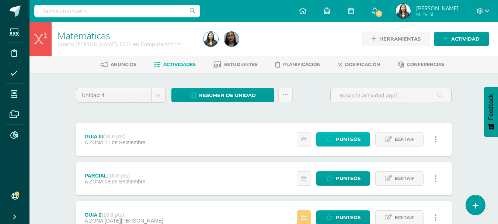
click at [348, 133] on span "Punteos" at bounding box center [348, 139] width 25 height 14
click at [348, 143] on span "Punteos" at bounding box center [348, 139] width 25 height 14
click at [347, 141] on span "Punteos" at bounding box center [348, 139] width 25 height 14
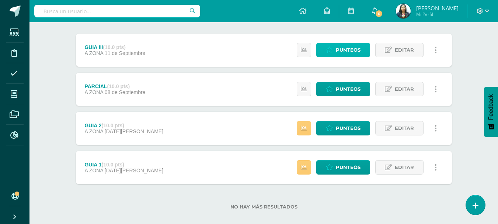
scroll to position [98, 0]
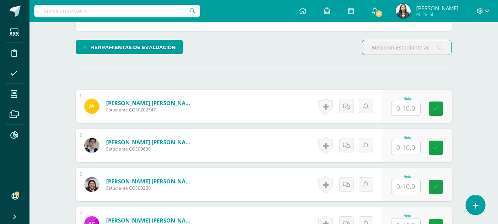
scroll to position [148, 0]
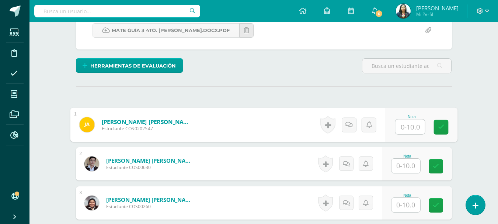
click at [414, 123] on input "text" at bounding box center [409, 126] width 29 height 15
type input "0"
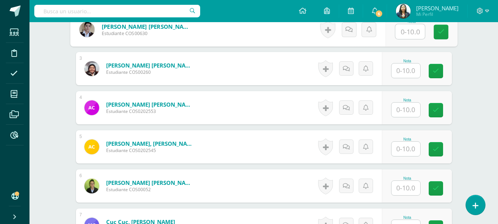
scroll to position [332, 0]
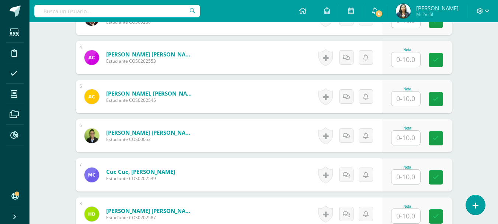
click at [393, 216] on div "Nota" at bounding box center [417, 213] width 70 height 33
type input "0"
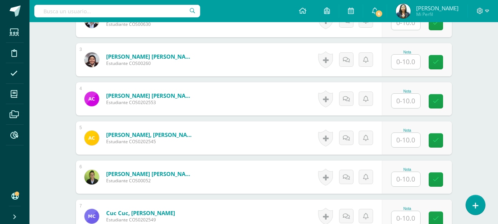
scroll to position [144, 0]
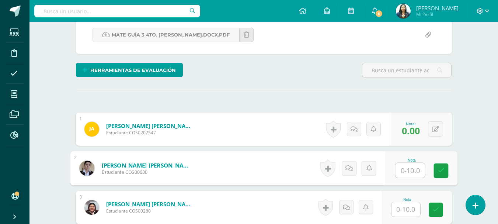
click at [399, 168] on input "text" at bounding box center [409, 170] width 29 height 15
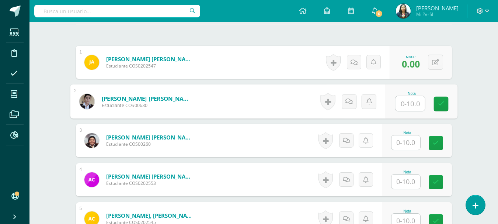
scroll to position [221, 0]
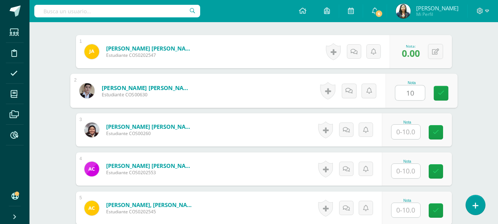
type input "10"
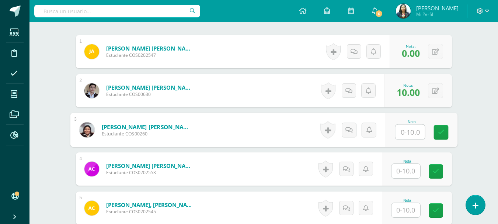
scroll to position [295, 0]
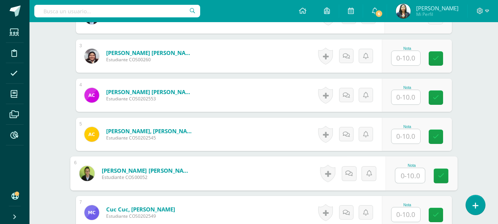
click at [404, 176] on input "text" at bounding box center [409, 175] width 29 height 15
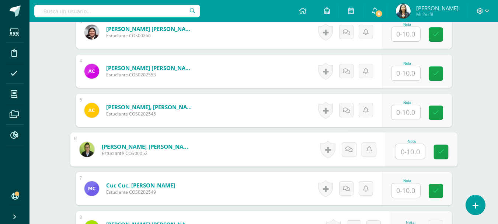
scroll to position [332, 0]
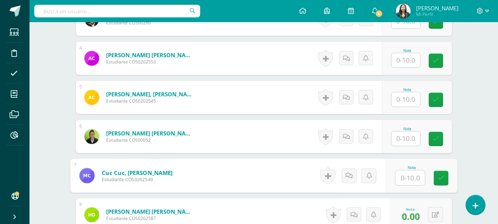
click at [409, 178] on input "text" at bounding box center [409, 177] width 29 height 15
type input "10"
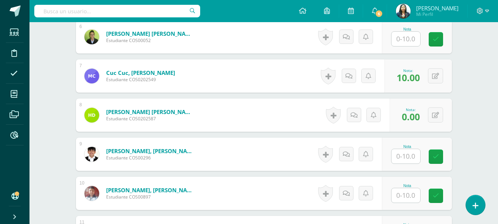
scroll to position [442, 0]
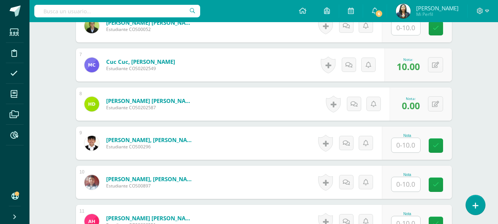
click at [407, 150] on input "text" at bounding box center [405, 145] width 29 height 14
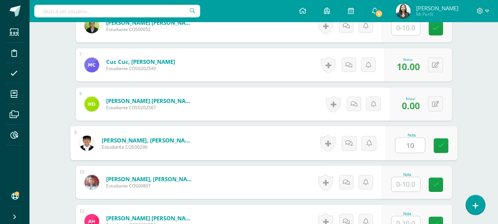
type input "10"
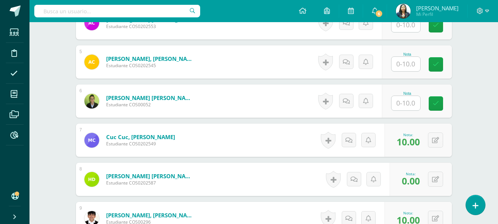
scroll to position [368, 0]
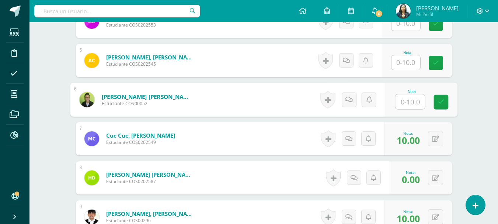
click at [409, 104] on input "text" at bounding box center [409, 101] width 29 height 15
type input "5"
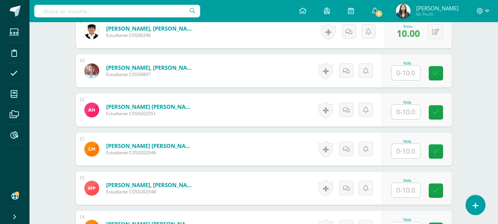
scroll to position [552, 0]
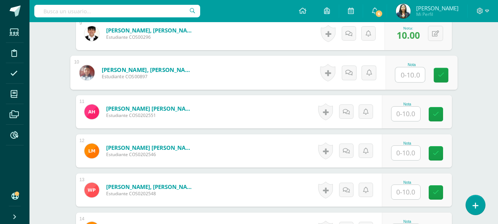
click at [412, 78] on input "text" at bounding box center [409, 74] width 29 height 15
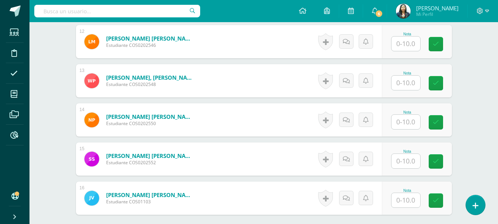
scroll to position [736, 0]
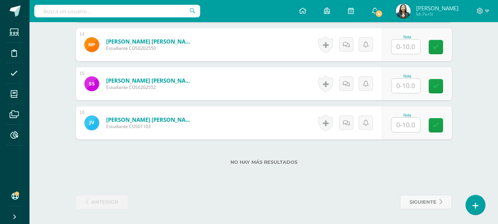
click at [406, 80] on input "text" at bounding box center [405, 85] width 29 height 14
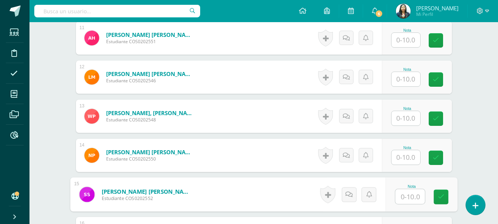
scroll to position [588, 0]
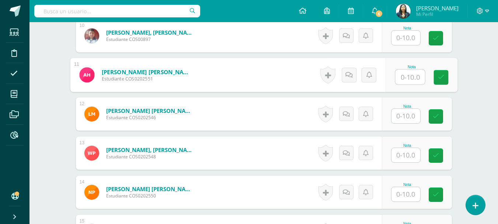
click at [416, 79] on input "text" at bounding box center [409, 77] width 29 height 15
type input "0"
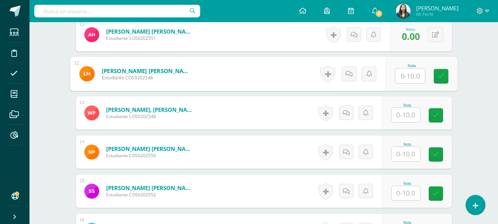
scroll to position [736, 0]
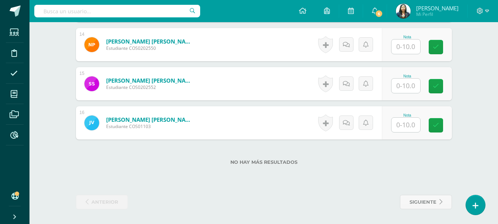
click at [413, 89] on input "text" at bounding box center [405, 85] width 29 height 14
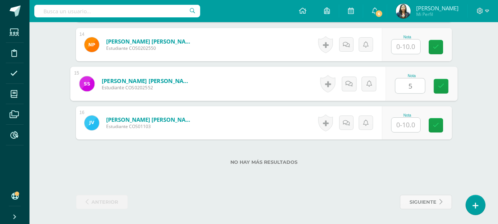
type input "5"
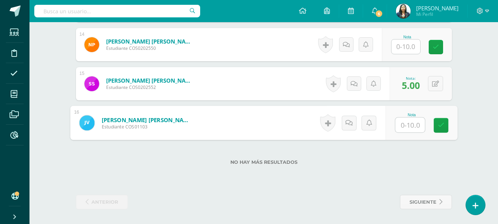
type input "0"
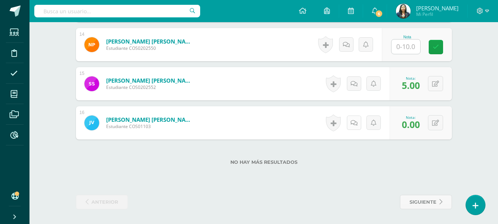
click at [356, 122] on icon at bounding box center [353, 123] width 7 height 6
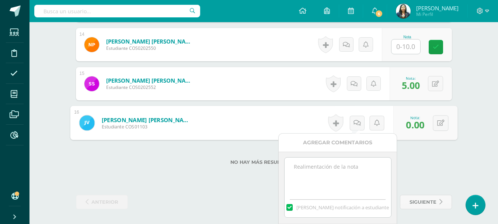
click at [351, 156] on div "[PERSON_NAME] notificación a estudiante" at bounding box center [338, 187] width 118 height 72
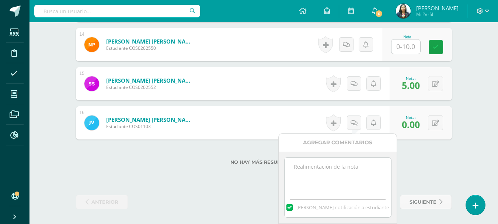
click at [346, 168] on textarea at bounding box center [337, 175] width 106 height 37
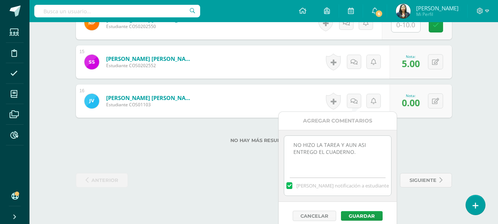
scroll to position [764, 0]
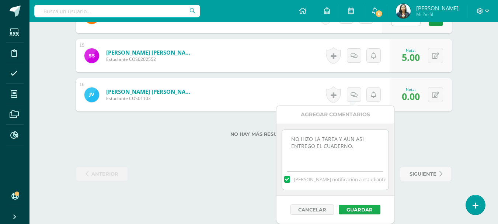
type textarea "NO HIZO LA TAREA Y AUN ASI ENTREGO EL CUADERNO."
click at [368, 209] on button "Guardar" at bounding box center [360, 209] width 42 height 10
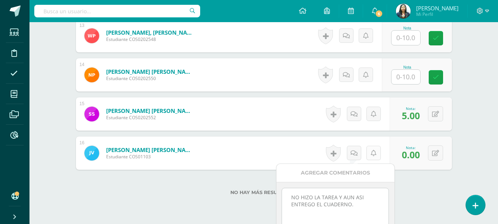
scroll to position [727, 0]
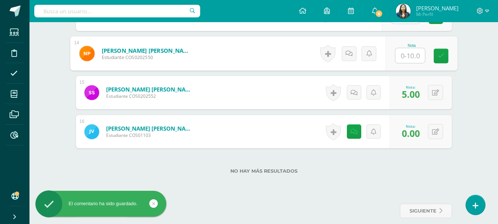
click at [403, 58] on input "text" at bounding box center [409, 55] width 29 height 15
type input "8"
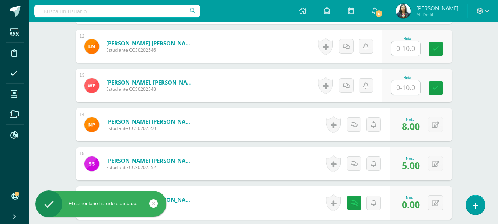
scroll to position [653, 0]
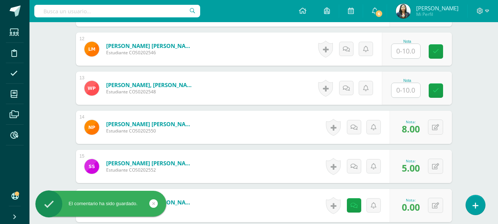
click at [399, 85] on input "text" at bounding box center [405, 90] width 29 height 14
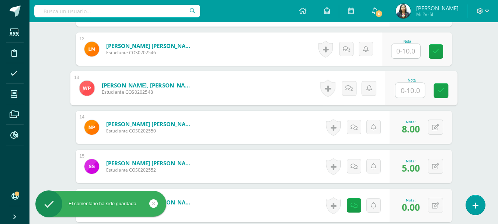
type input "8"
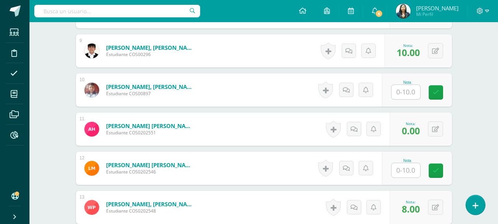
scroll to position [506, 0]
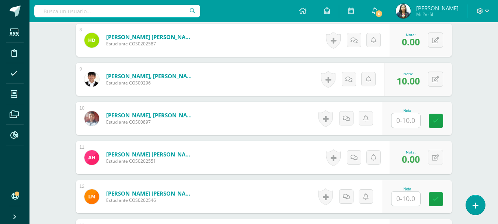
click at [399, 123] on input "text" at bounding box center [405, 120] width 29 height 14
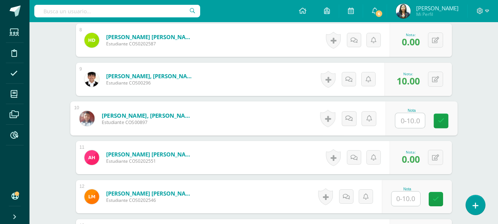
type input "0"
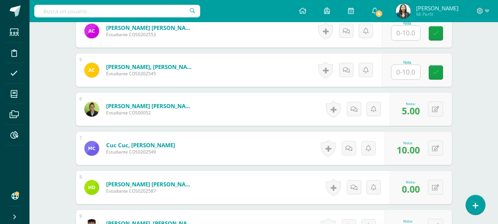
scroll to position [358, 0]
click at [411, 77] on input "text" at bounding box center [405, 72] width 29 height 14
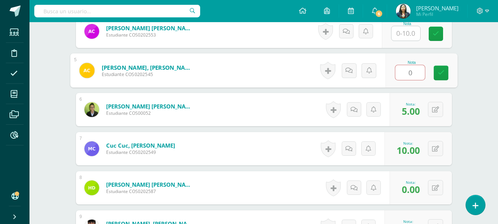
type input "8"
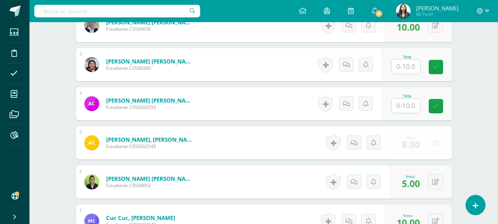
scroll to position [285, 0]
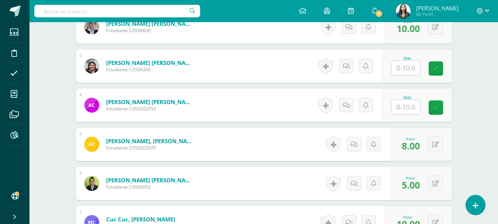
click at [411, 66] on input "text" at bounding box center [405, 68] width 29 height 14
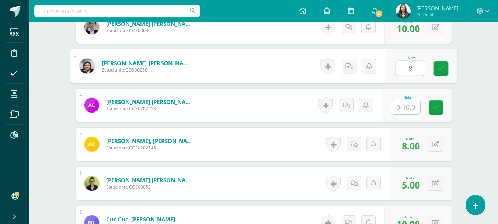
type input "8"
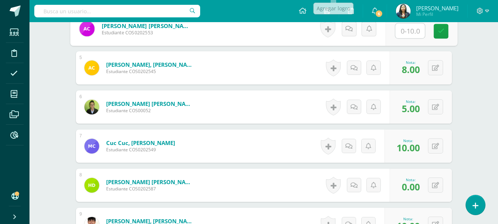
scroll to position [248, 0]
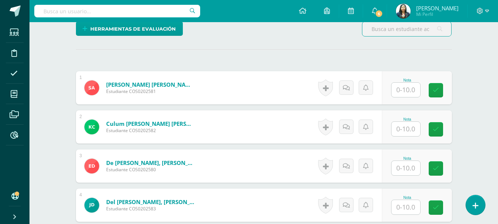
scroll to position [185, 0]
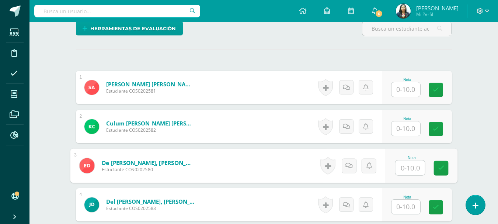
click at [400, 167] on input "text" at bounding box center [409, 167] width 29 height 15
type input "10"
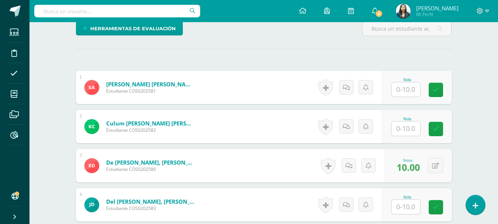
drag, startPoint x: 409, startPoint y: 96, endPoint x: 405, endPoint y: 91, distance: 6.0
click at [409, 94] on div at bounding box center [405, 89] width 29 height 15
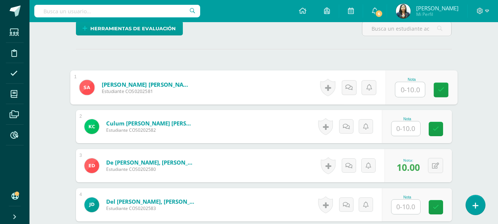
click at [405, 91] on input "text" at bounding box center [409, 89] width 29 height 15
type input "5"
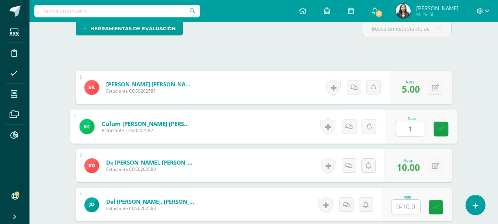
type input "10"
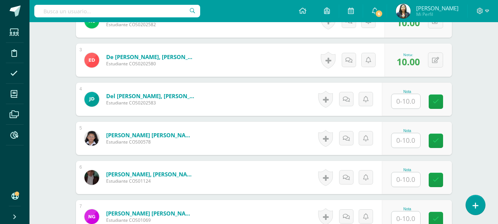
scroll to position [333, 0]
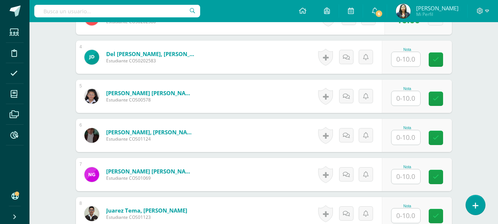
click at [407, 98] on input "text" at bounding box center [405, 98] width 29 height 14
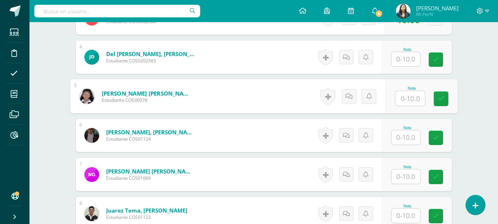
click at [406, 137] on input "text" at bounding box center [405, 137] width 29 height 14
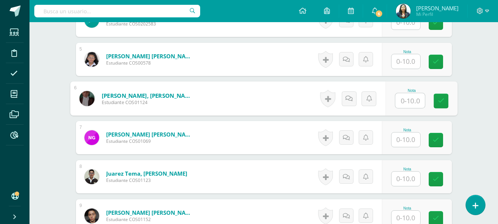
scroll to position [406, 0]
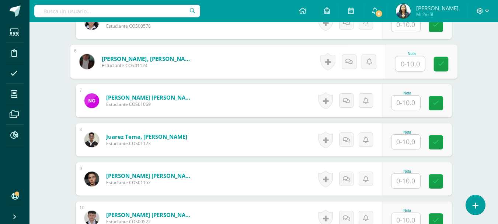
click at [414, 139] on input "text" at bounding box center [405, 141] width 29 height 14
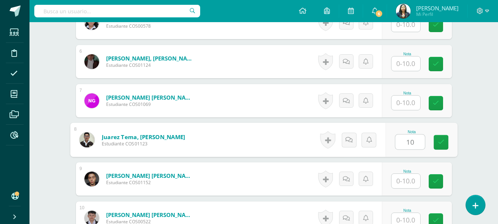
type input "10"
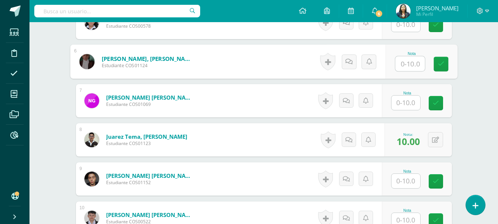
click at [404, 59] on input "text" at bounding box center [409, 63] width 29 height 15
click at [406, 57] on input "text" at bounding box center [409, 63] width 29 height 15
type input "3"
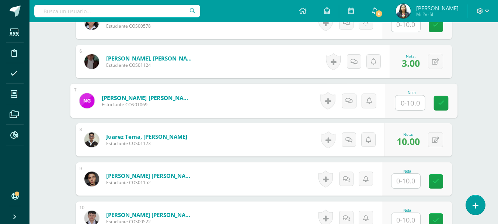
click at [414, 183] on input "text" at bounding box center [405, 181] width 29 height 14
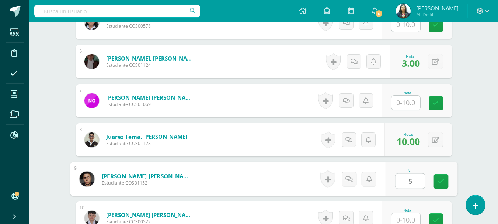
type input "5"
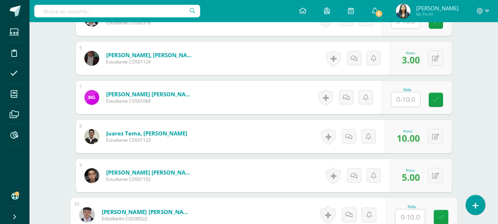
click at [412, 102] on input "text" at bounding box center [405, 99] width 29 height 14
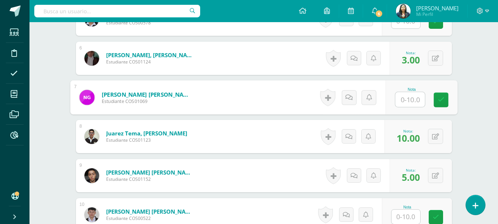
type input "0"
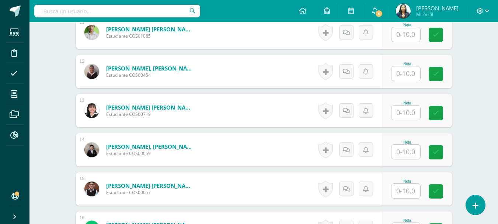
scroll to position [557, 0]
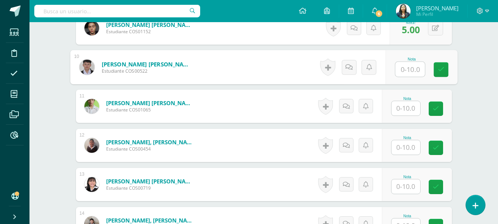
click at [396, 64] on input "text" at bounding box center [409, 69] width 29 height 15
type input "4"
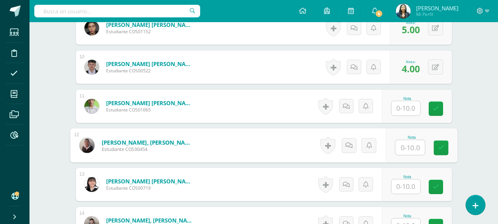
click at [415, 151] on input "text" at bounding box center [409, 147] width 29 height 15
type input "2"
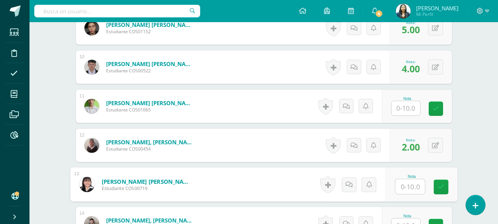
click at [409, 104] on input "text" at bounding box center [405, 108] width 29 height 14
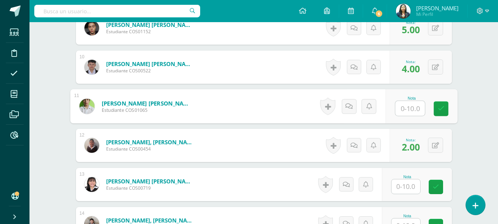
type input "2"
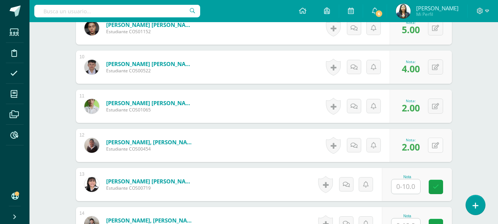
click at [435, 141] on button at bounding box center [435, 144] width 15 height 15
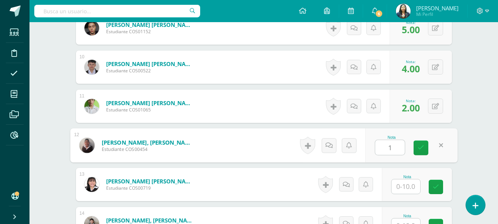
type input "1"
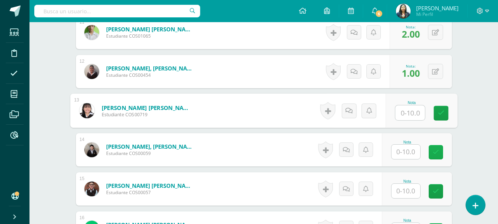
scroll to position [668, 0]
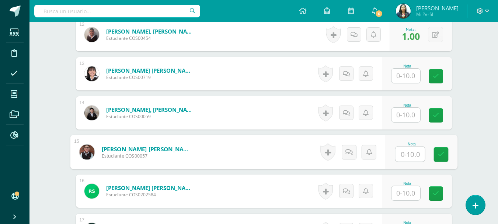
click at [411, 158] on input "text" at bounding box center [409, 154] width 29 height 15
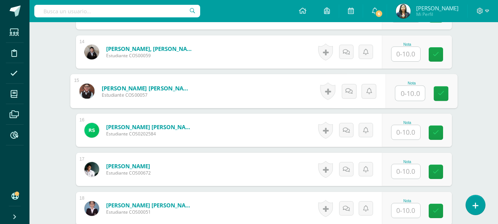
scroll to position [741, 0]
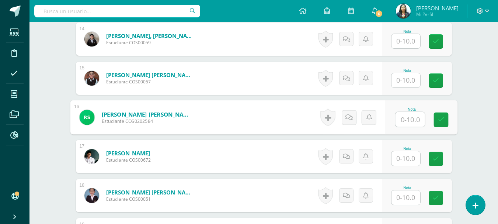
click at [393, 116] on div "Nota" at bounding box center [421, 117] width 72 height 34
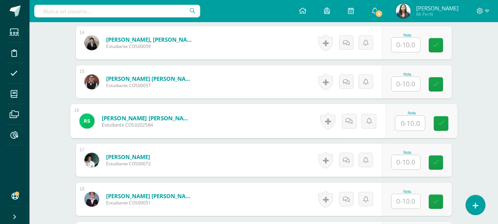
scroll to position [778, 0]
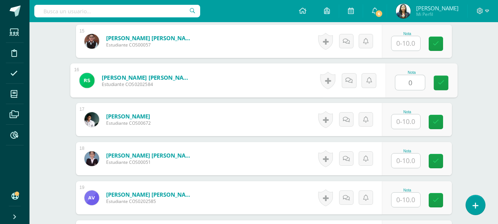
type input "0"
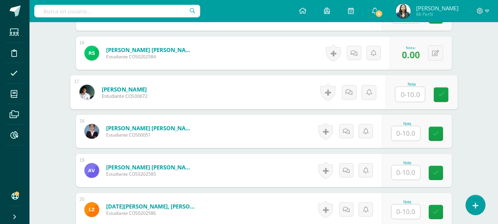
scroll to position [852, 0]
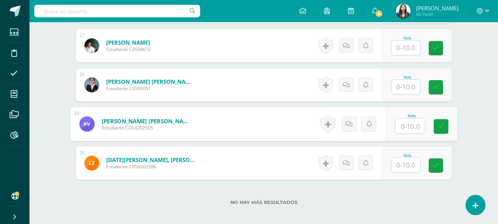
click at [405, 125] on input "text" at bounding box center [409, 126] width 29 height 15
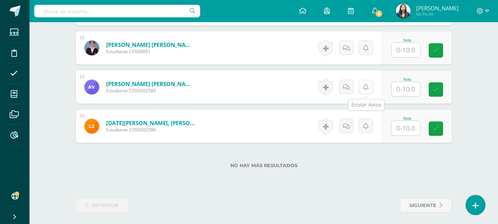
scroll to position [892, 0]
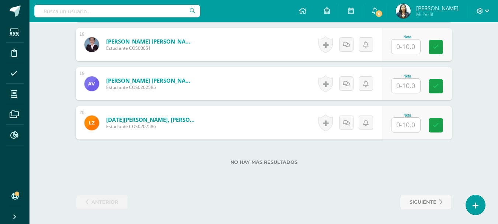
click at [401, 55] on div "Nota" at bounding box center [417, 44] width 70 height 33
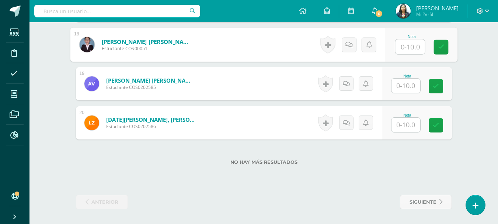
click at [402, 46] on input "text" at bounding box center [409, 46] width 29 height 15
type input "5"
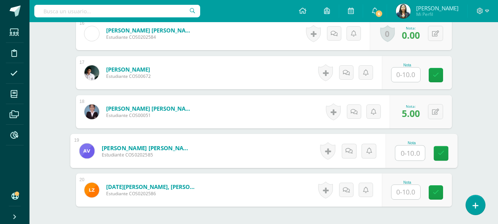
scroll to position [818, 0]
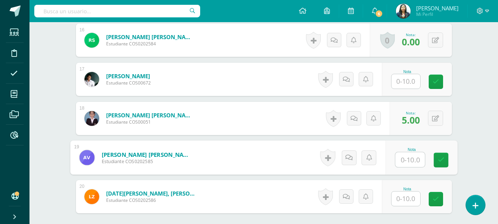
click at [395, 76] on input "text" at bounding box center [405, 81] width 29 height 14
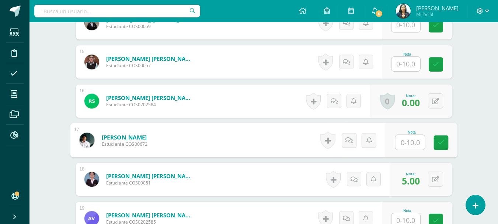
scroll to position [745, 0]
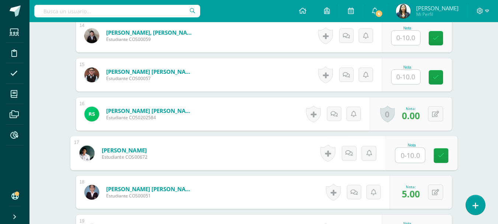
click at [401, 72] on input "text" at bounding box center [405, 77] width 29 height 14
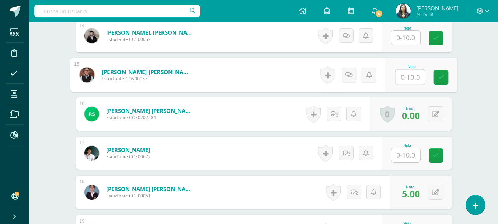
type input "5"
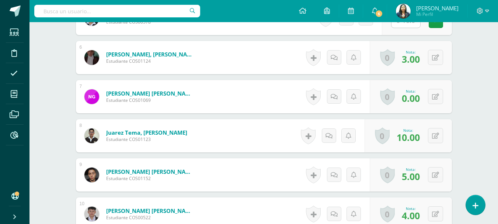
scroll to position [560, 0]
